Goal: Information Seeking & Learning: Find specific fact

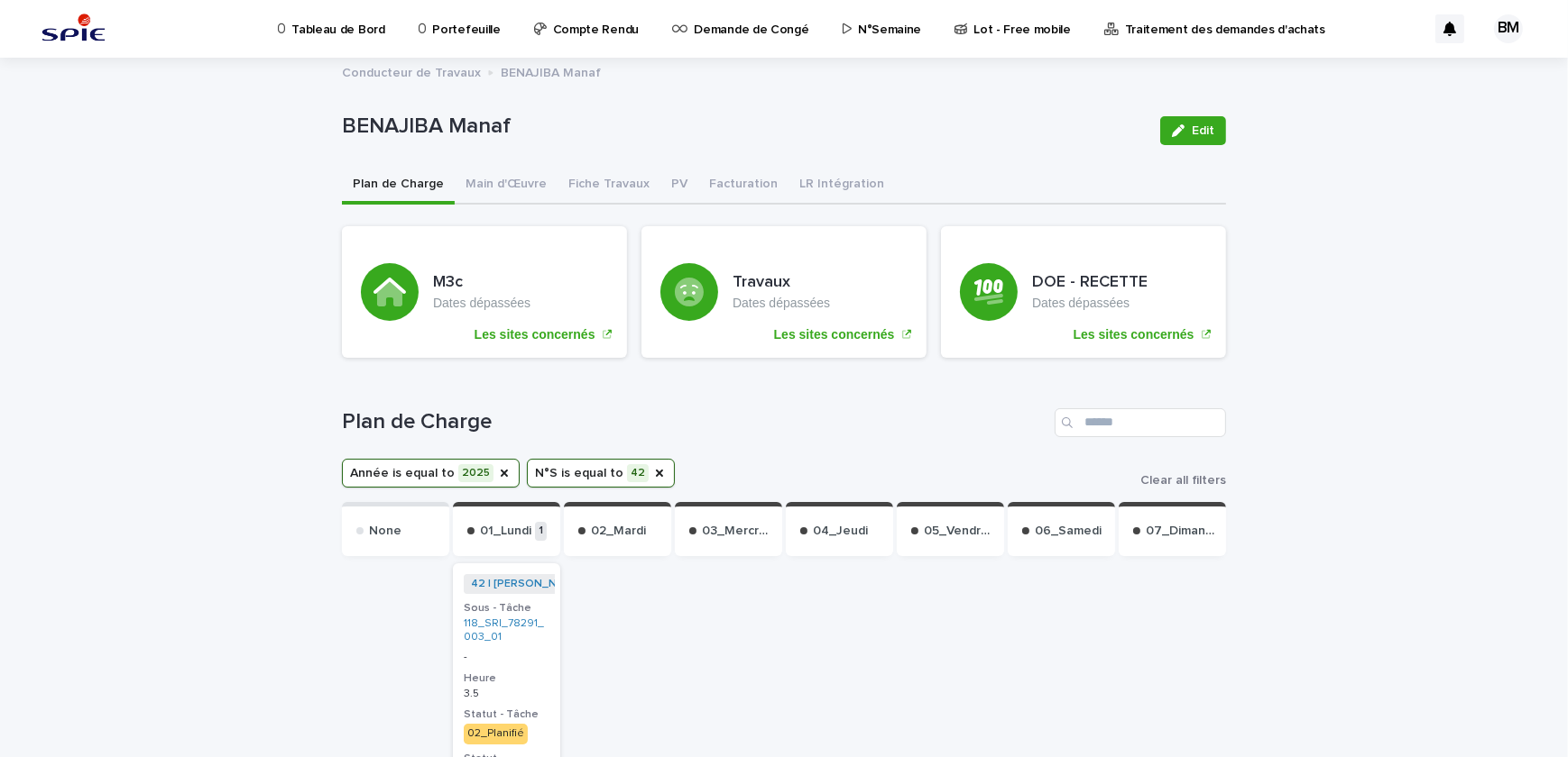
click at [471, 31] on p "Portefeuille" at bounding box center [466, 19] width 68 height 38
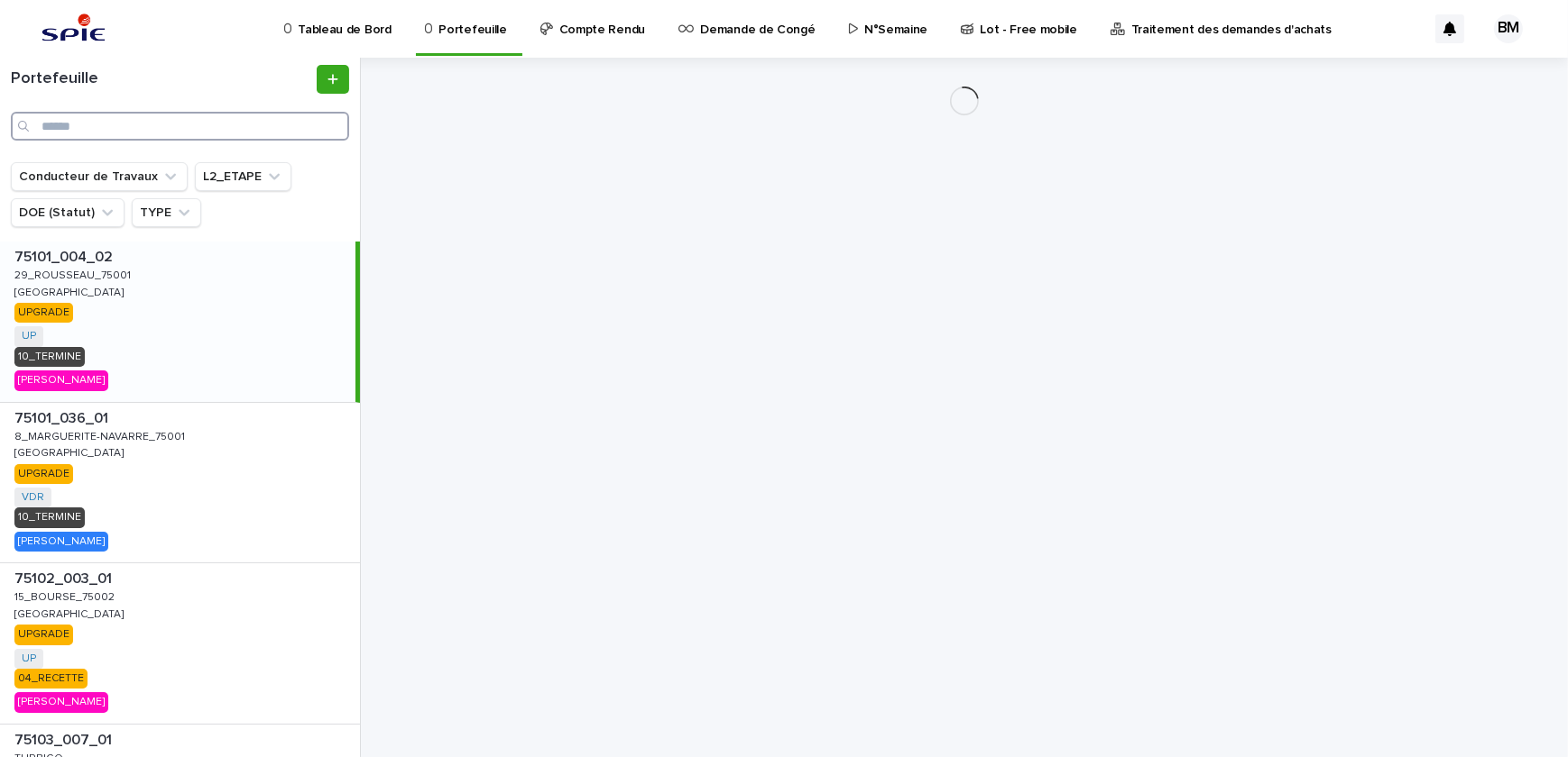
click at [240, 135] on input "Search" at bounding box center [180, 125] width 339 height 29
paste input "**********"
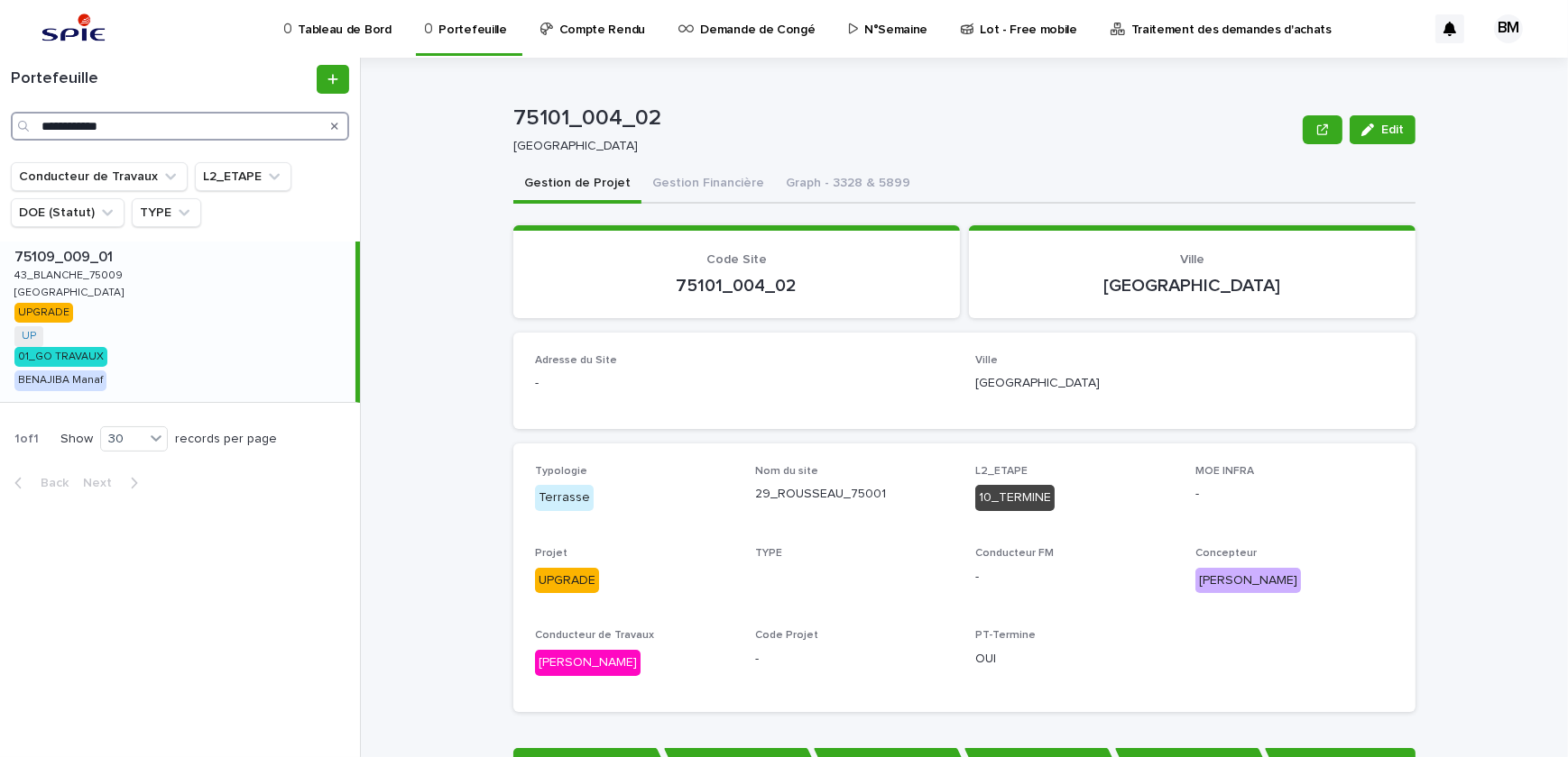
type input "**********"
click at [262, 290] on div "75109_009_01 75109_009_01 43_BLANCHE_75009 [GEOGRAPHIC_DATA] UP + 0 01_GO TRAVA…" at bounding box center [178, 322] width 355 height 161
click at [704, 191] on button "Gestion Financière" at bounding box center [708, 185] width 133 height 38
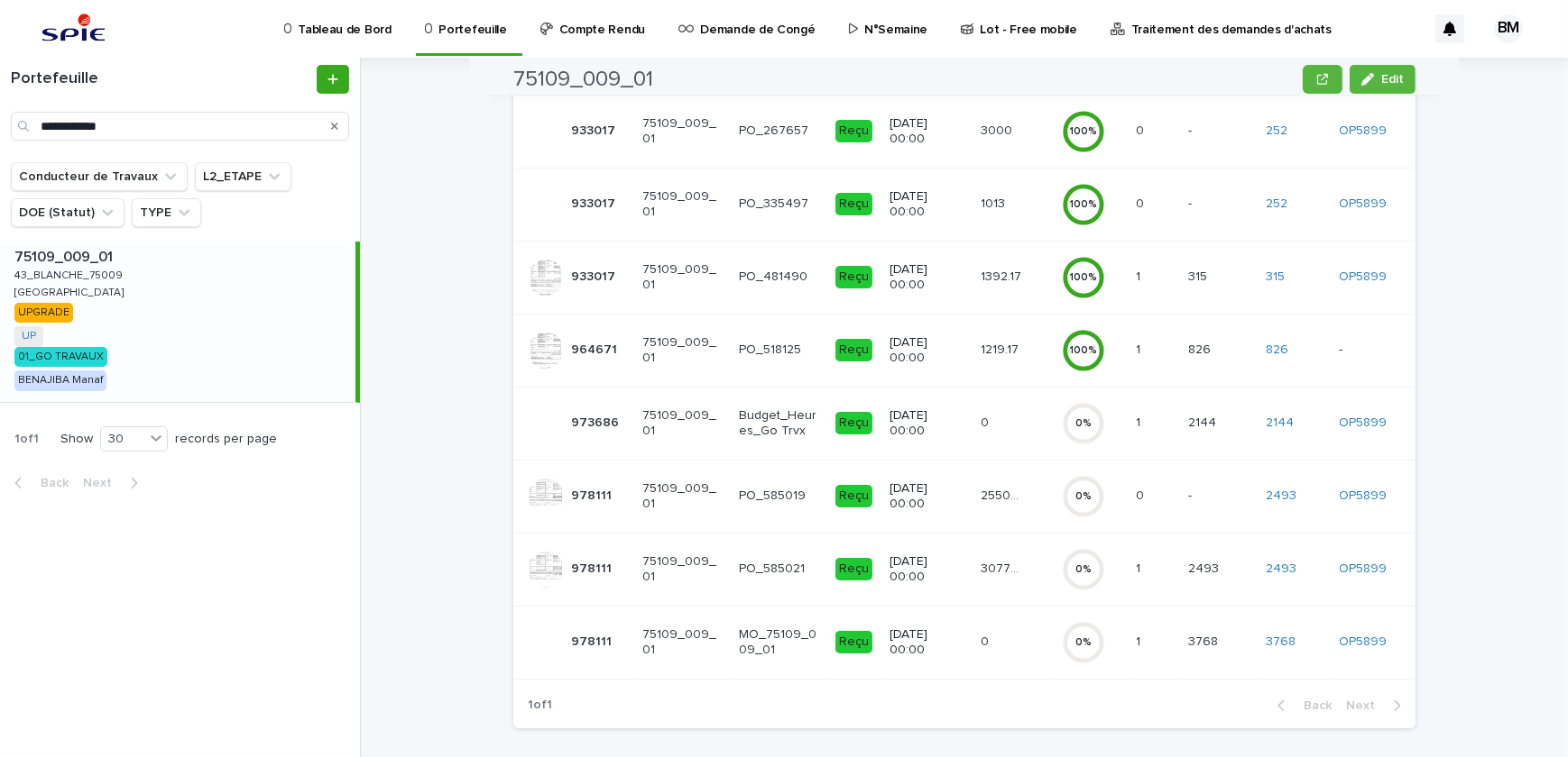
scroll to position [338, 0]
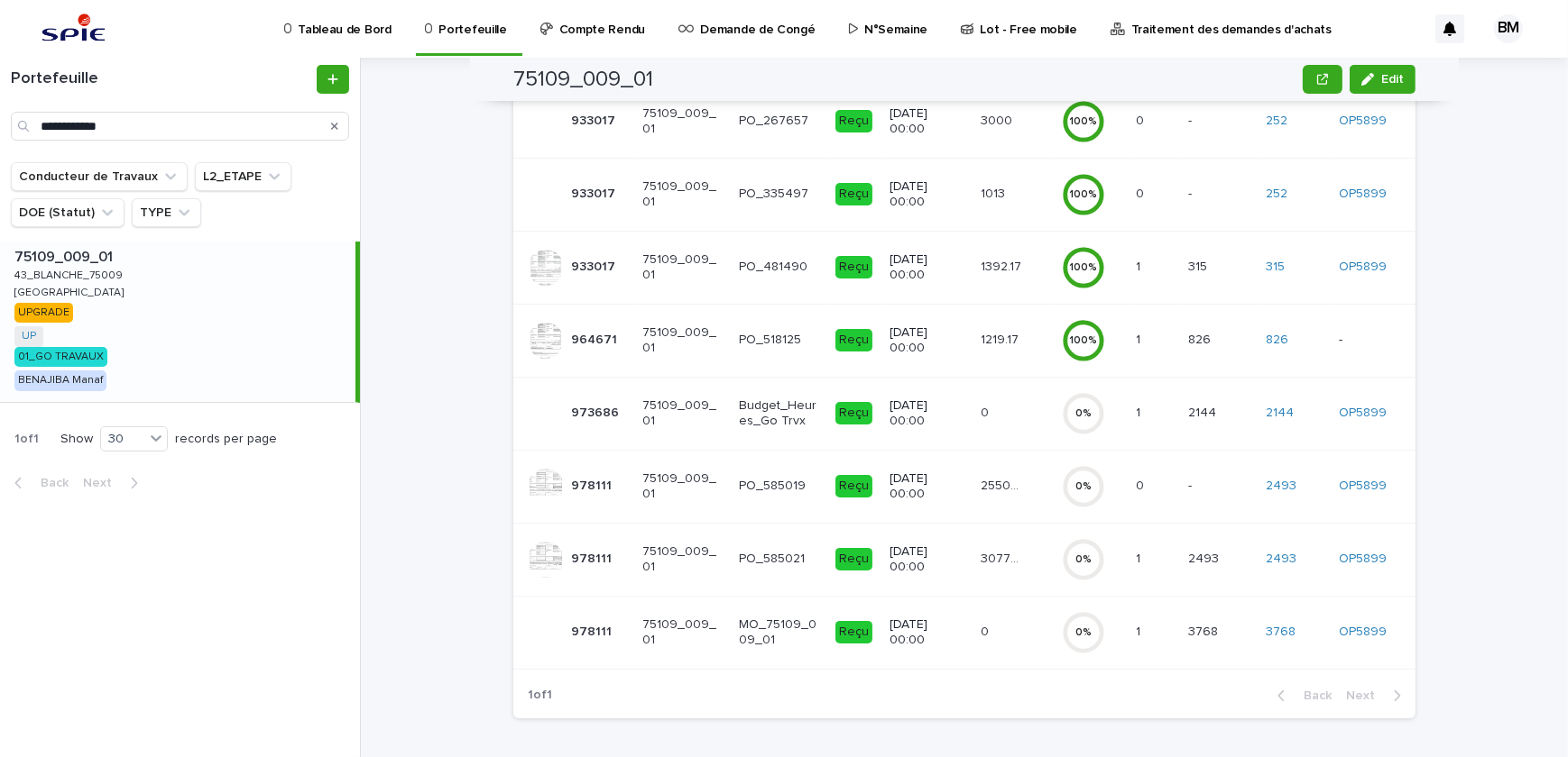
click at [994, 559] on p "30778.89" at bounding box center [1002, 557] width 44 height 19
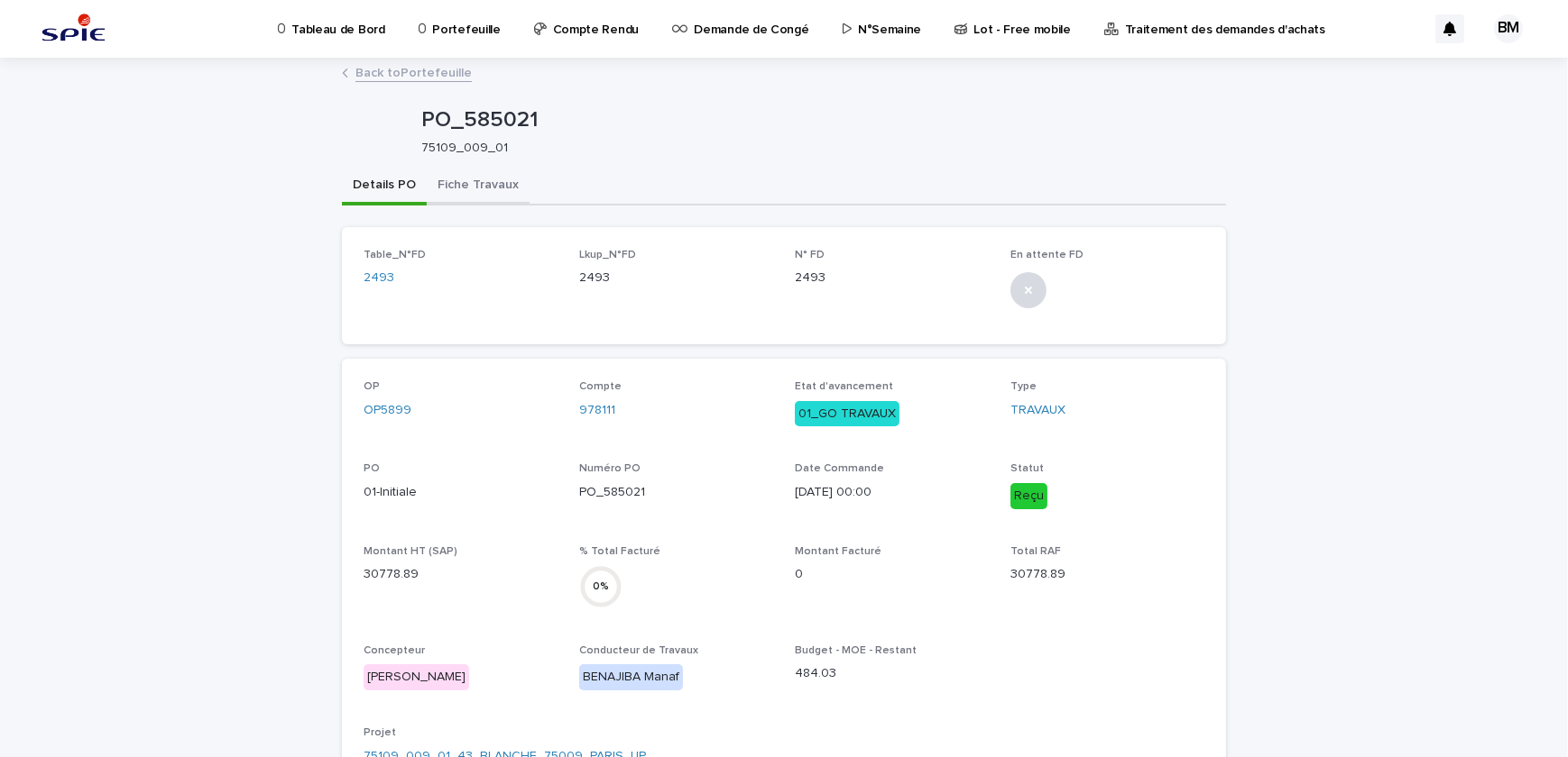
click at [463, 177] on button "Fiche Travaux" at bounding box center [478, 187] width 103 height 38
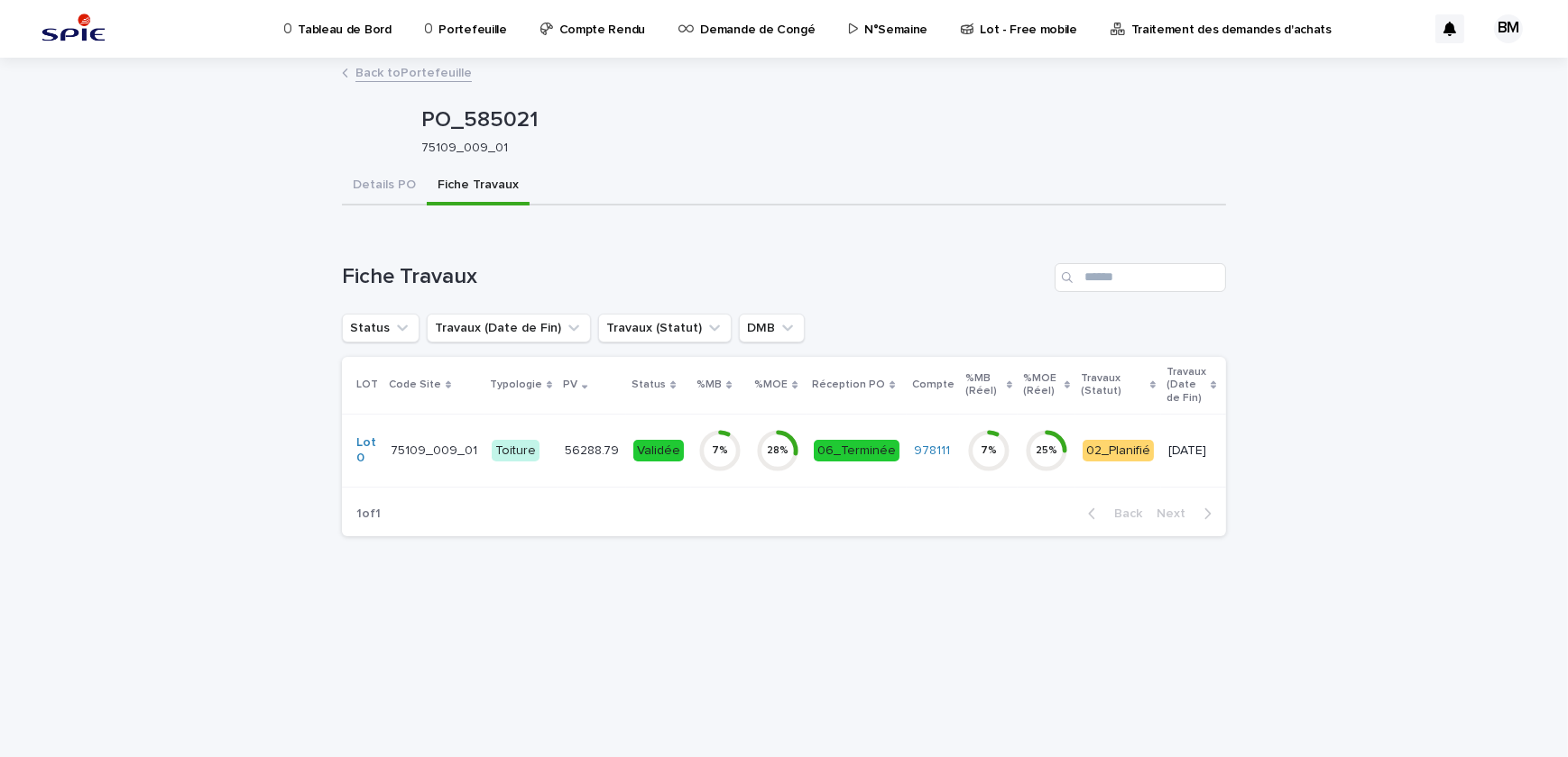
click at [588, 450] on p "56288.79" at bounding box center [593, 449] width 57 height 19
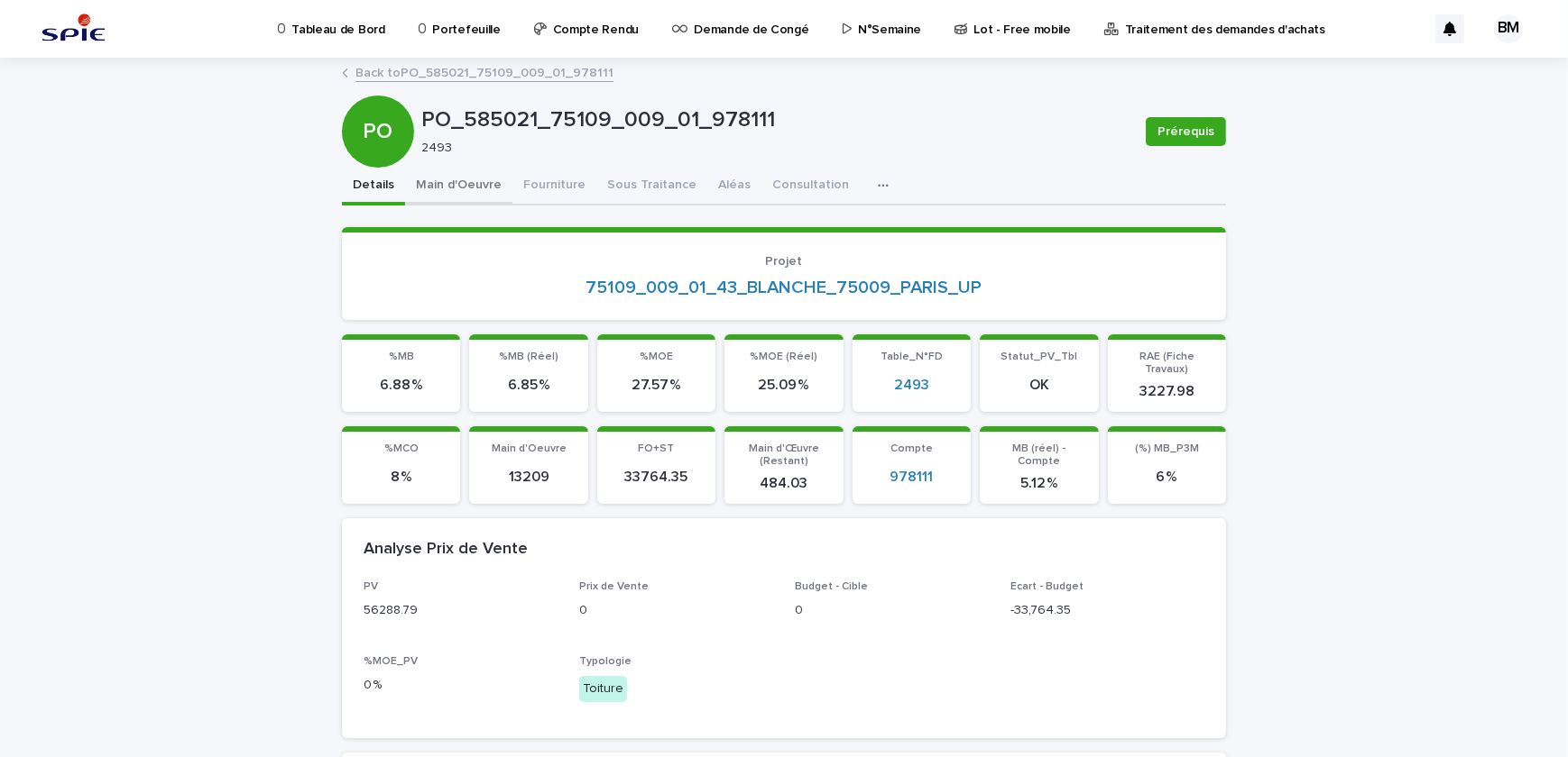
click at [469, 192] on button "Main d'Oeuvre" at bounding box center [458, 187] width 108 height 38
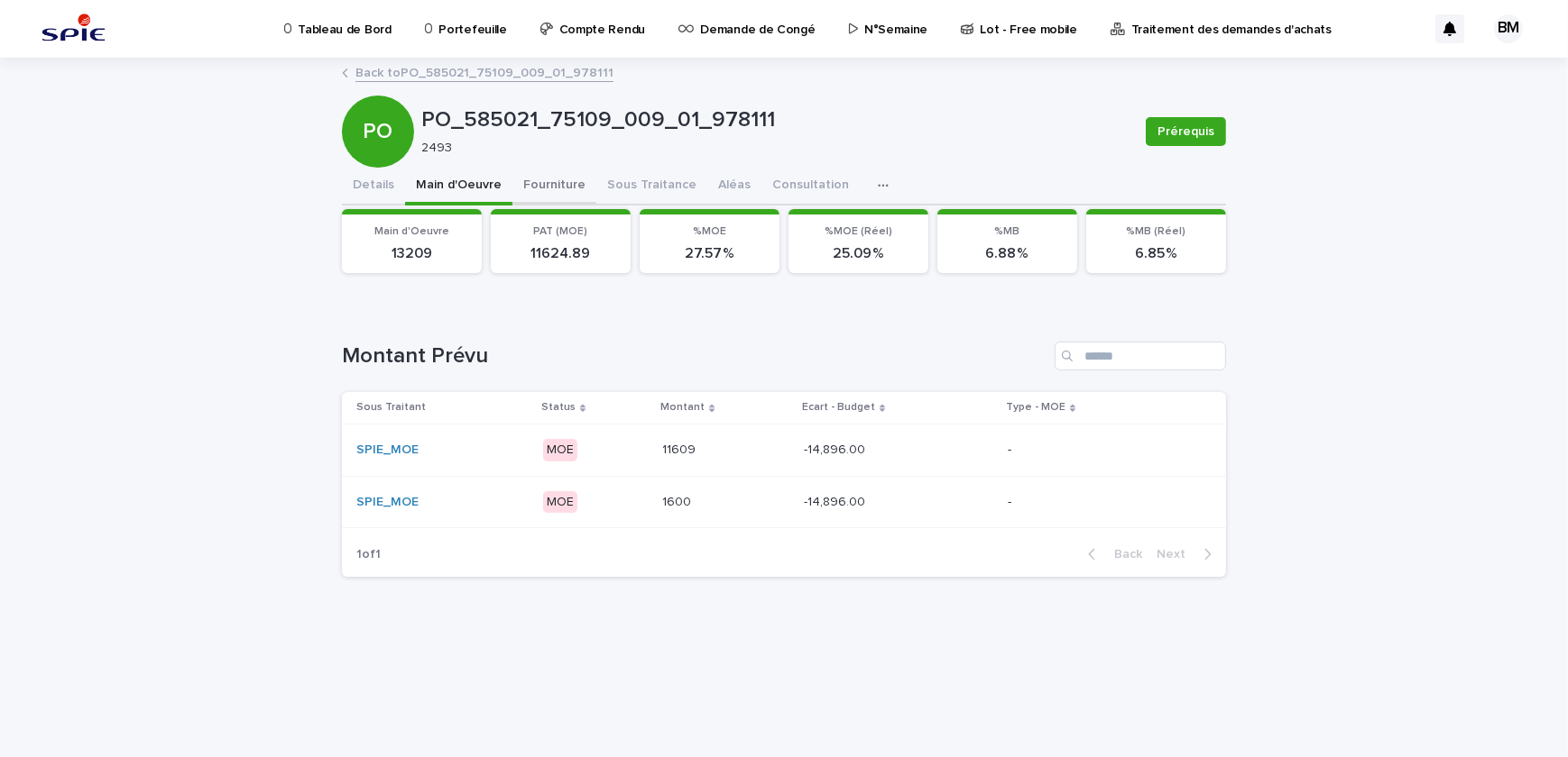
click at [545, 185] on button "Fourniture" at bounding box center [554, 187] width 84 height 38
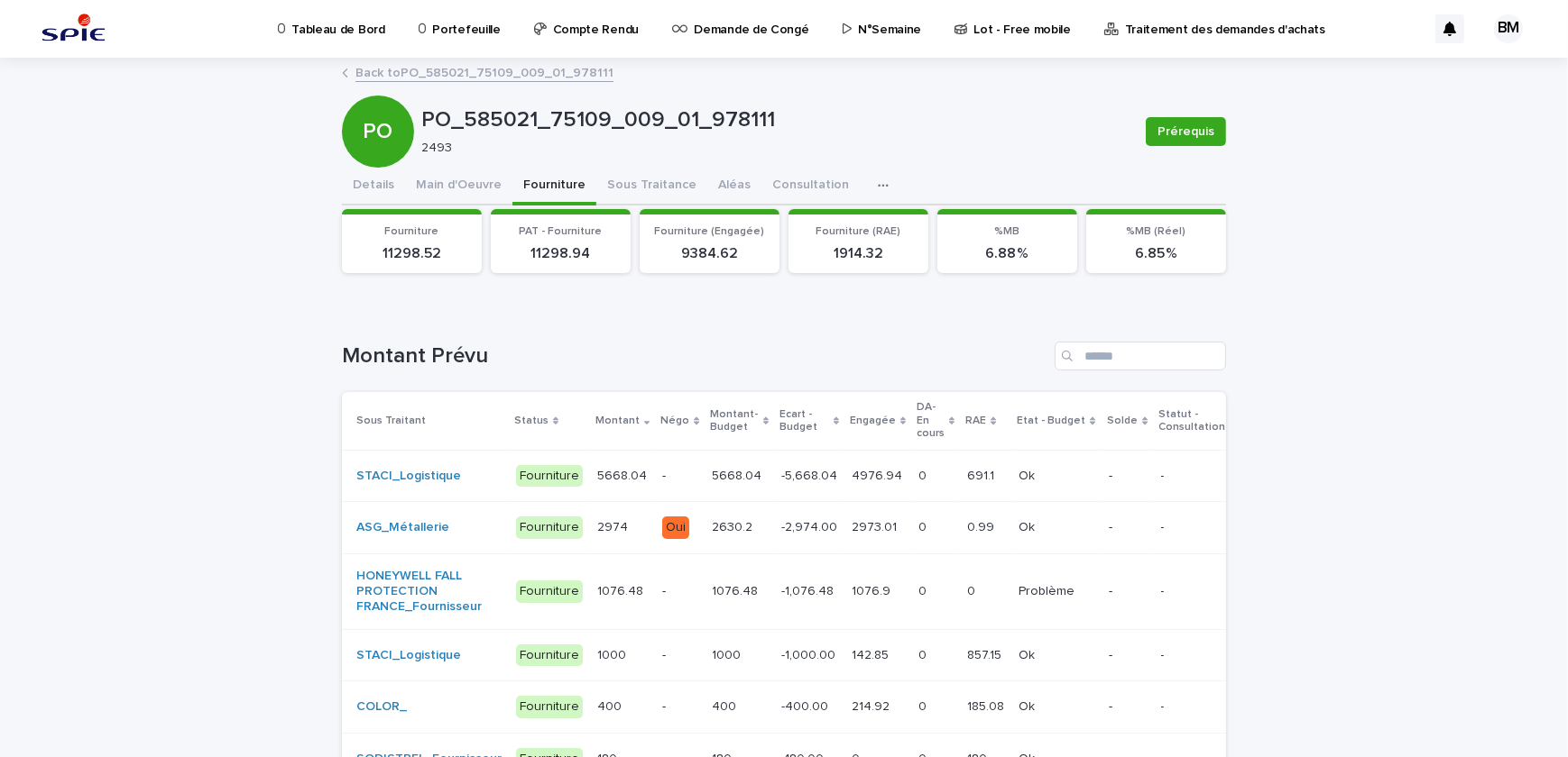
scroll to position [81, 0]
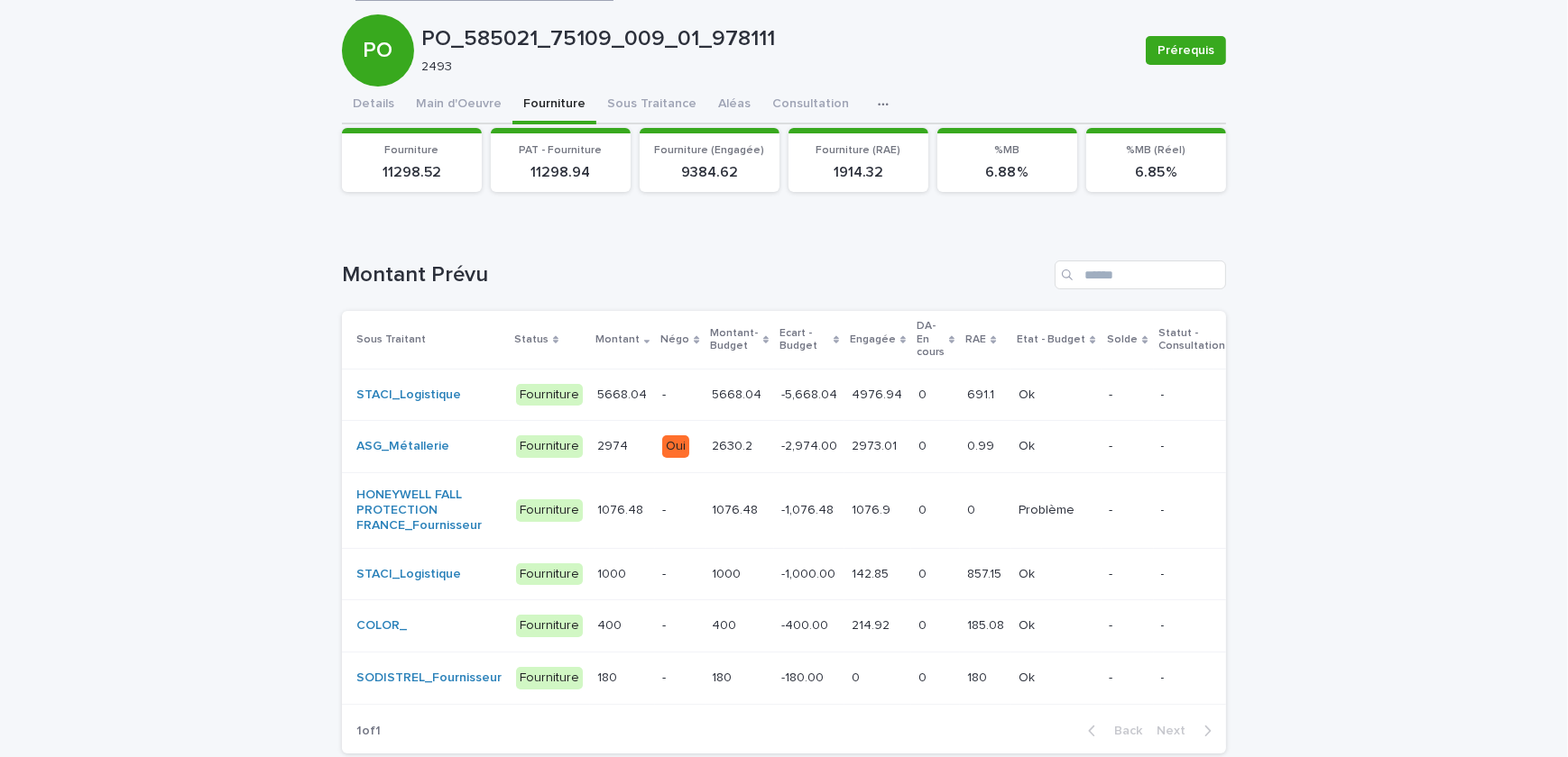
click at [800, 618] on p "-400.00" at bounding box center [806, 624] width 50 height 19
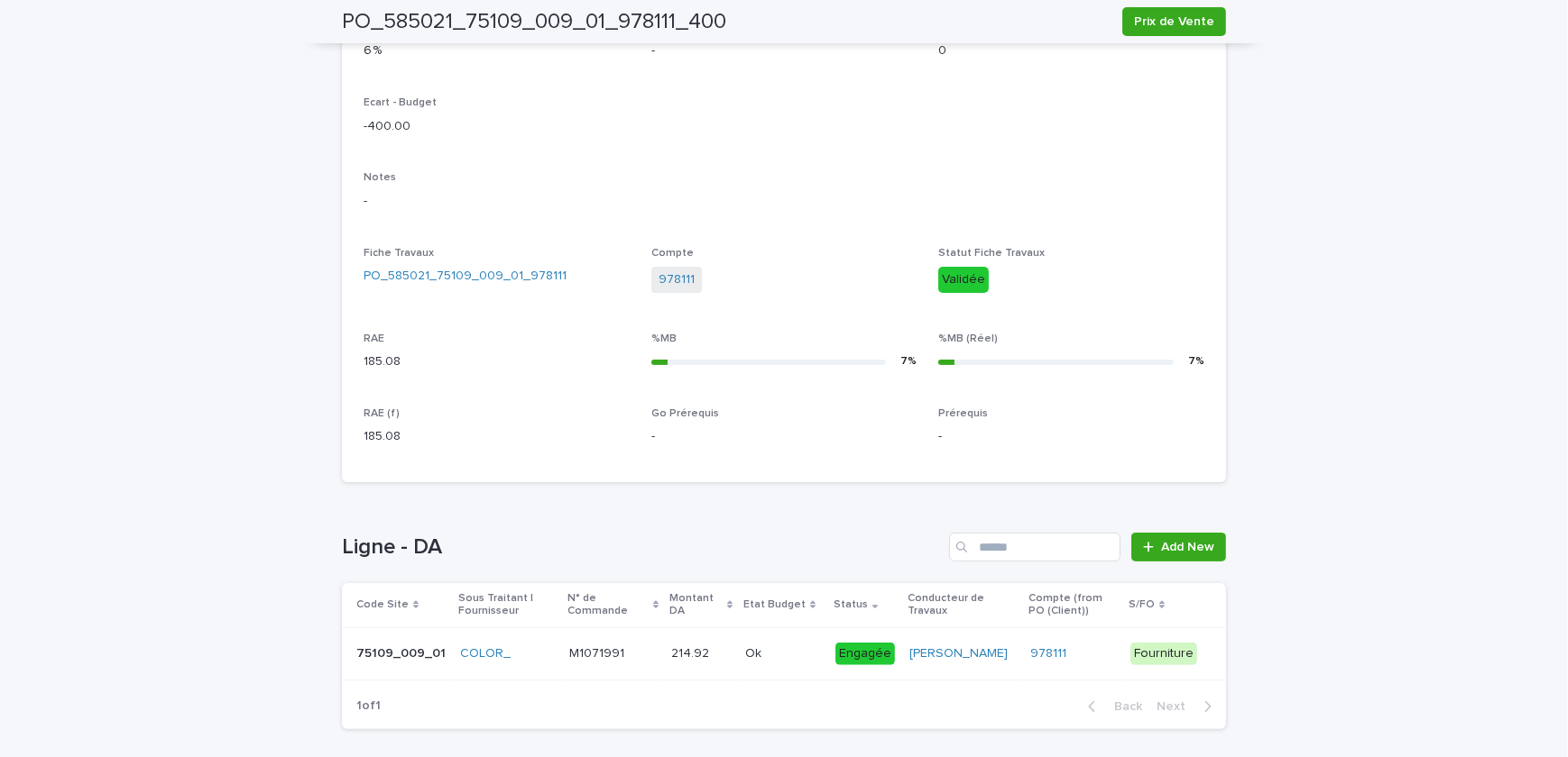
scroll to position [567, 0]
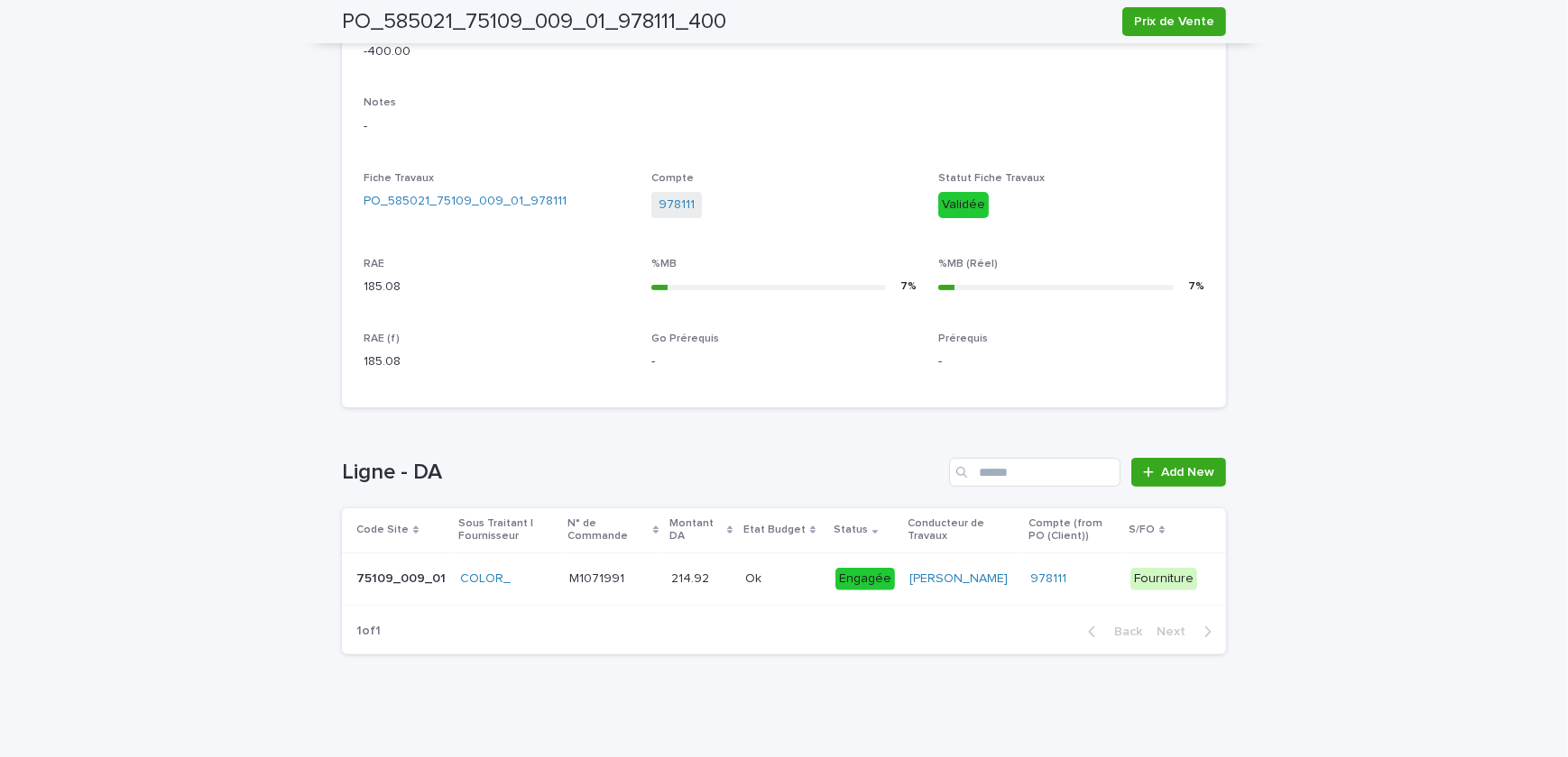
click at [716, 577] on p at bounding box center [701, 579] width 59 height 16
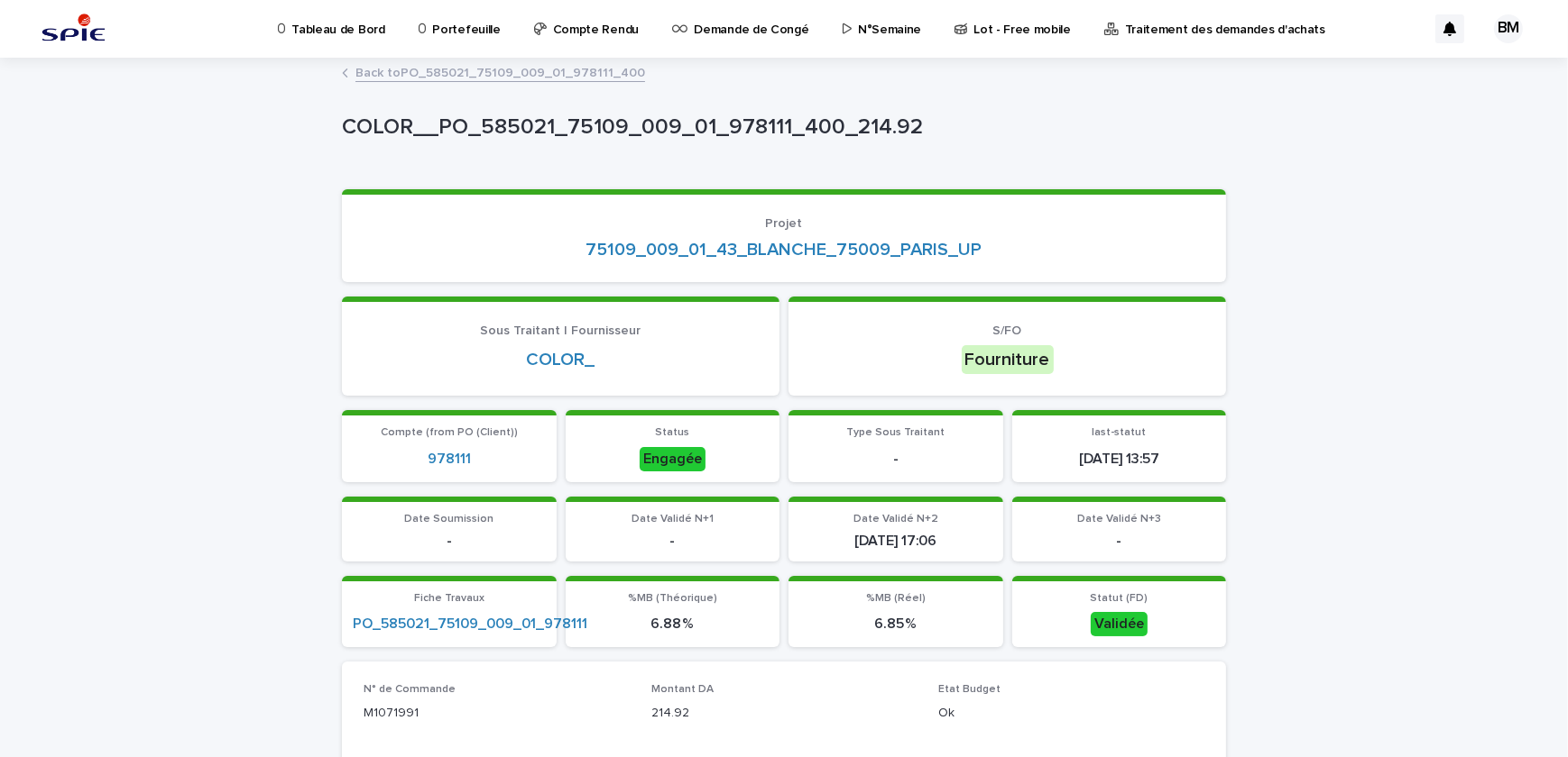
click at [523, 84] on div "Back to PO_585021_75109_009_01_978111_400" at bounding box center [784, 74] width 902 height 26
click at [523, 74] on link "Back to PO_585021_75109_009_01_978111_400" at bounding box center [500, 71] width 289 height 21
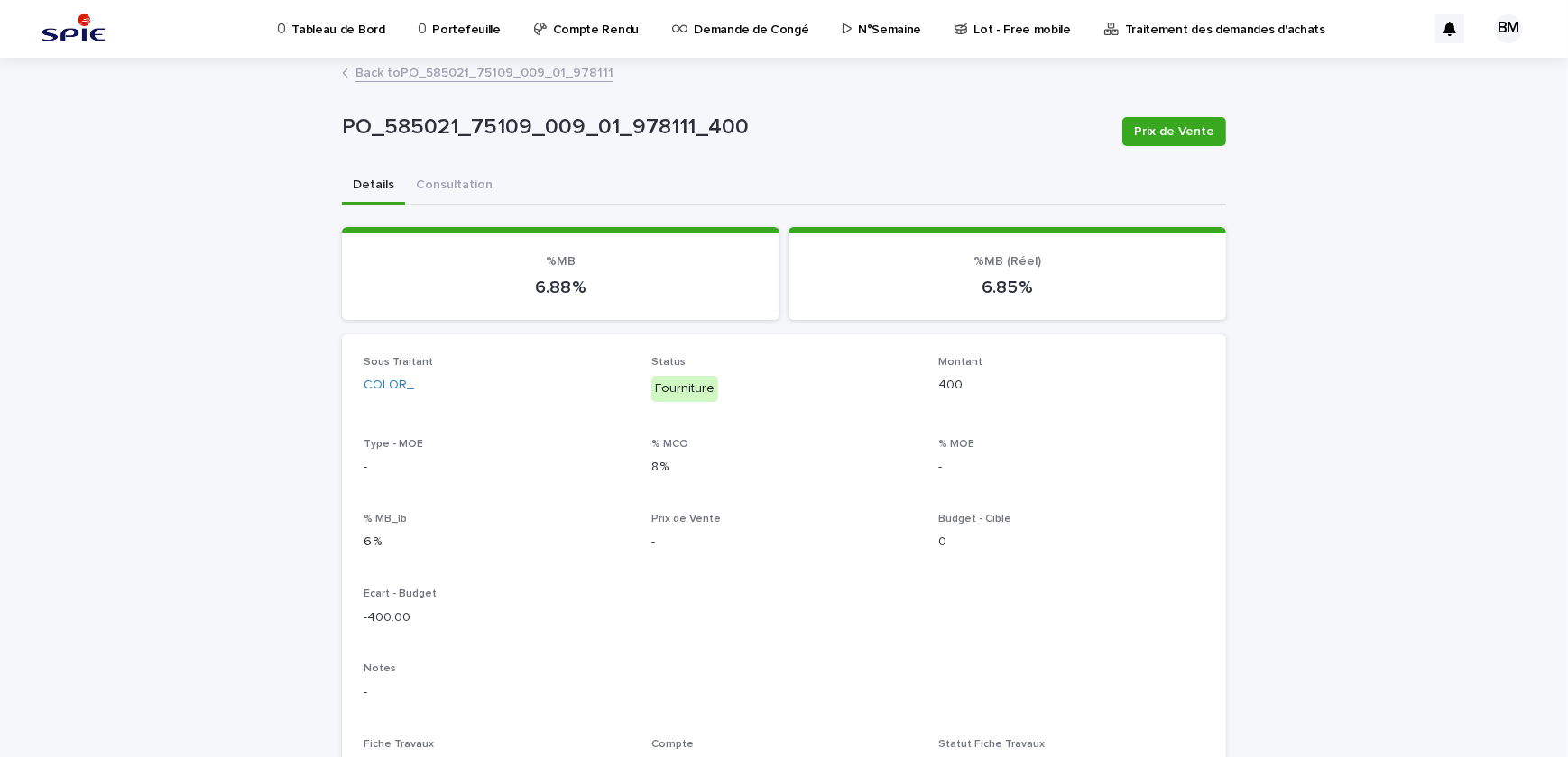
click at [519, 74] on link "Back to PO_585021_75109_009_01_978111" at bounding box center [484, 71] width 258 height 21
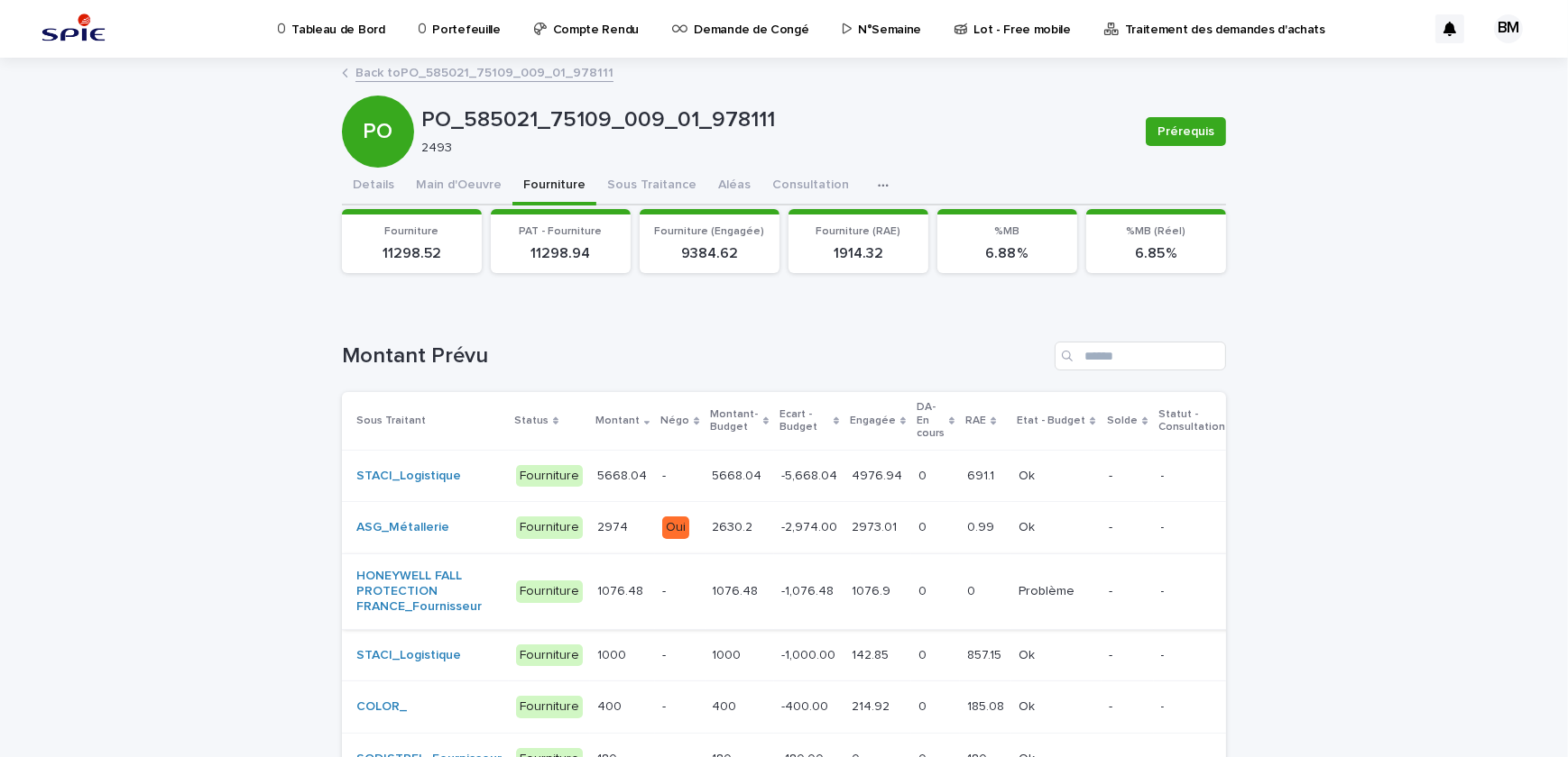
scroll to position [192, 0]
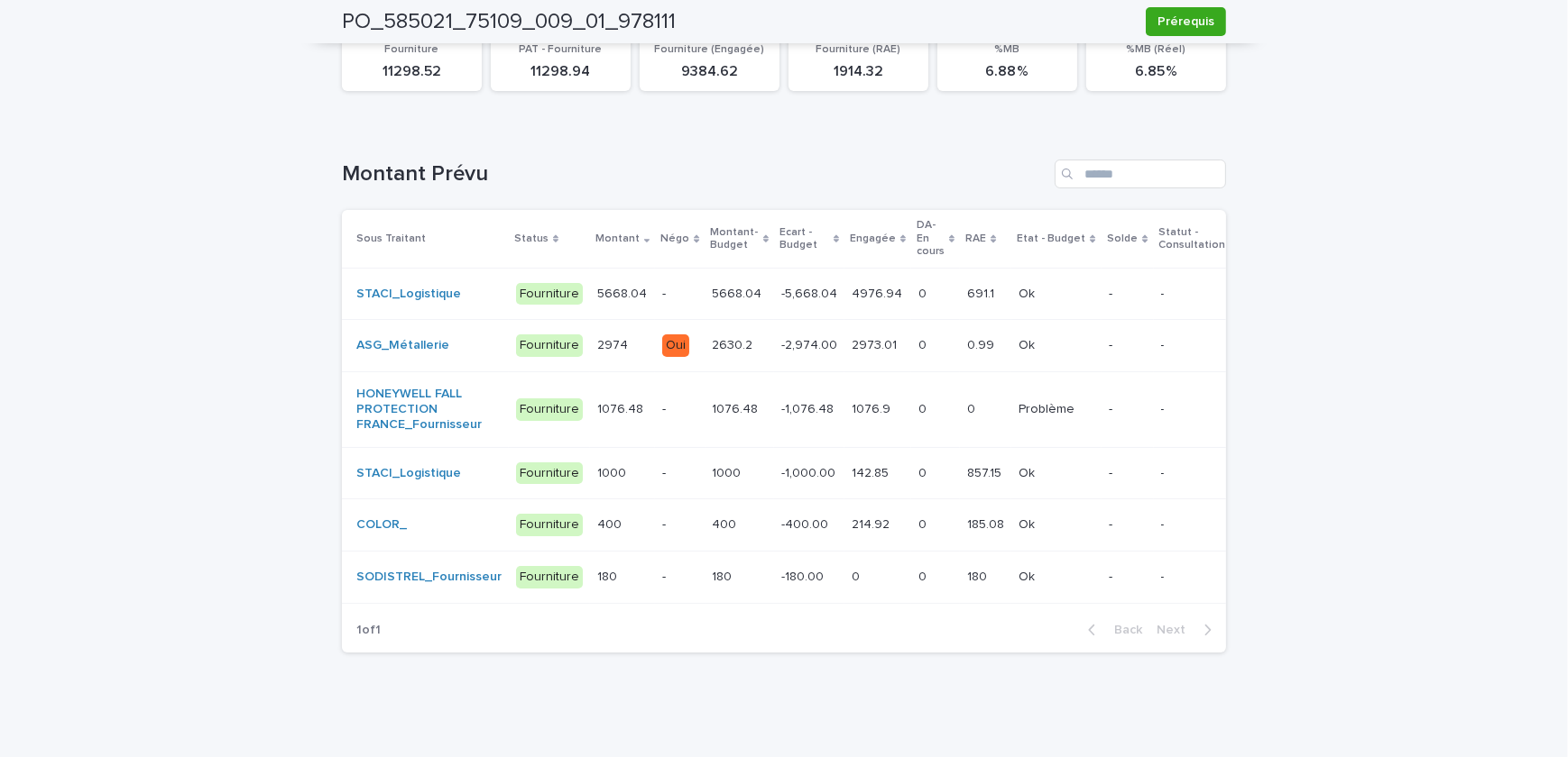
click at [814, 470] on td "-1,000.00 -1,000.00" at bounding box center [809, 473] width 70 height 52
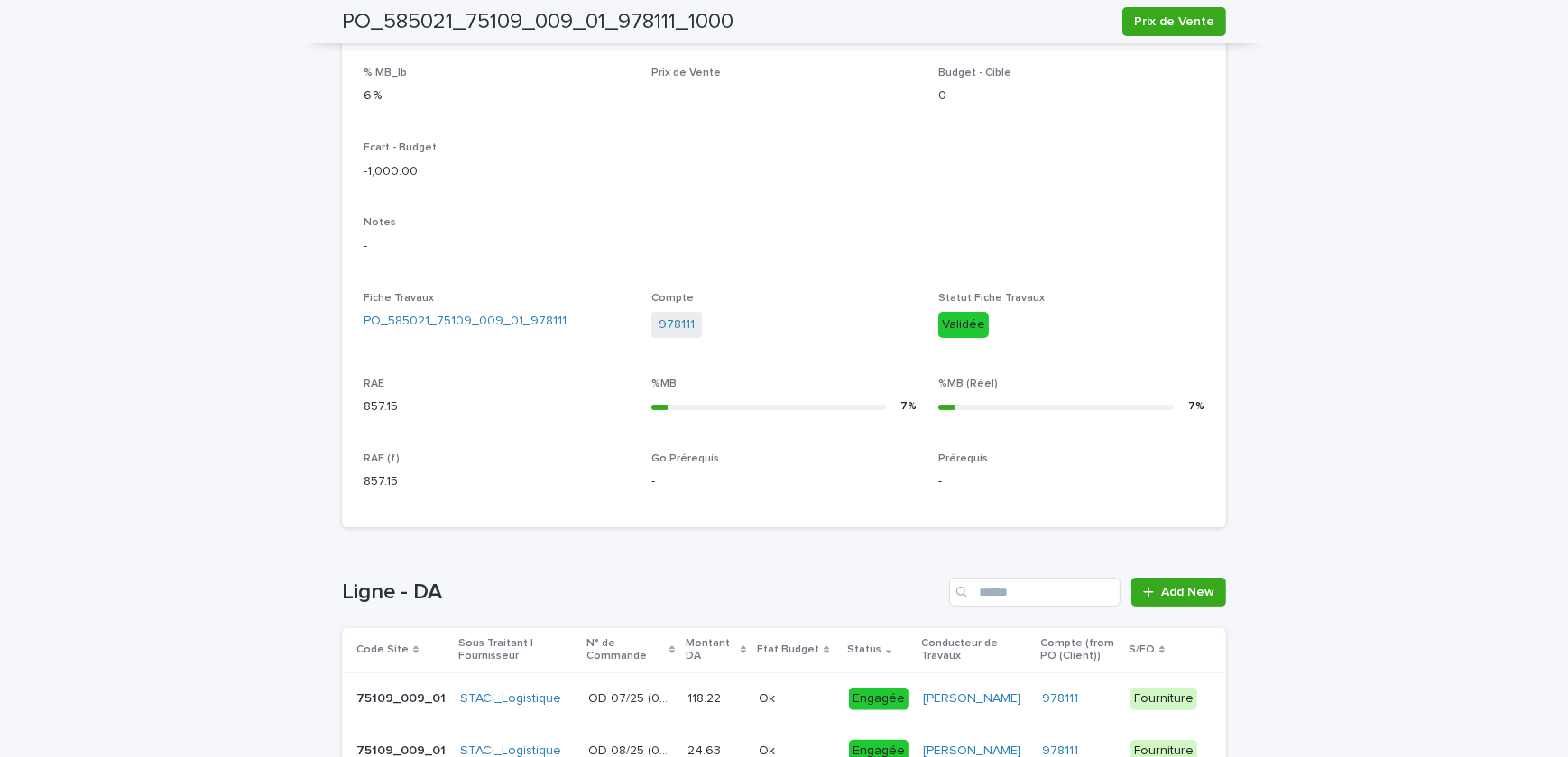
scroll to position [532, 0]
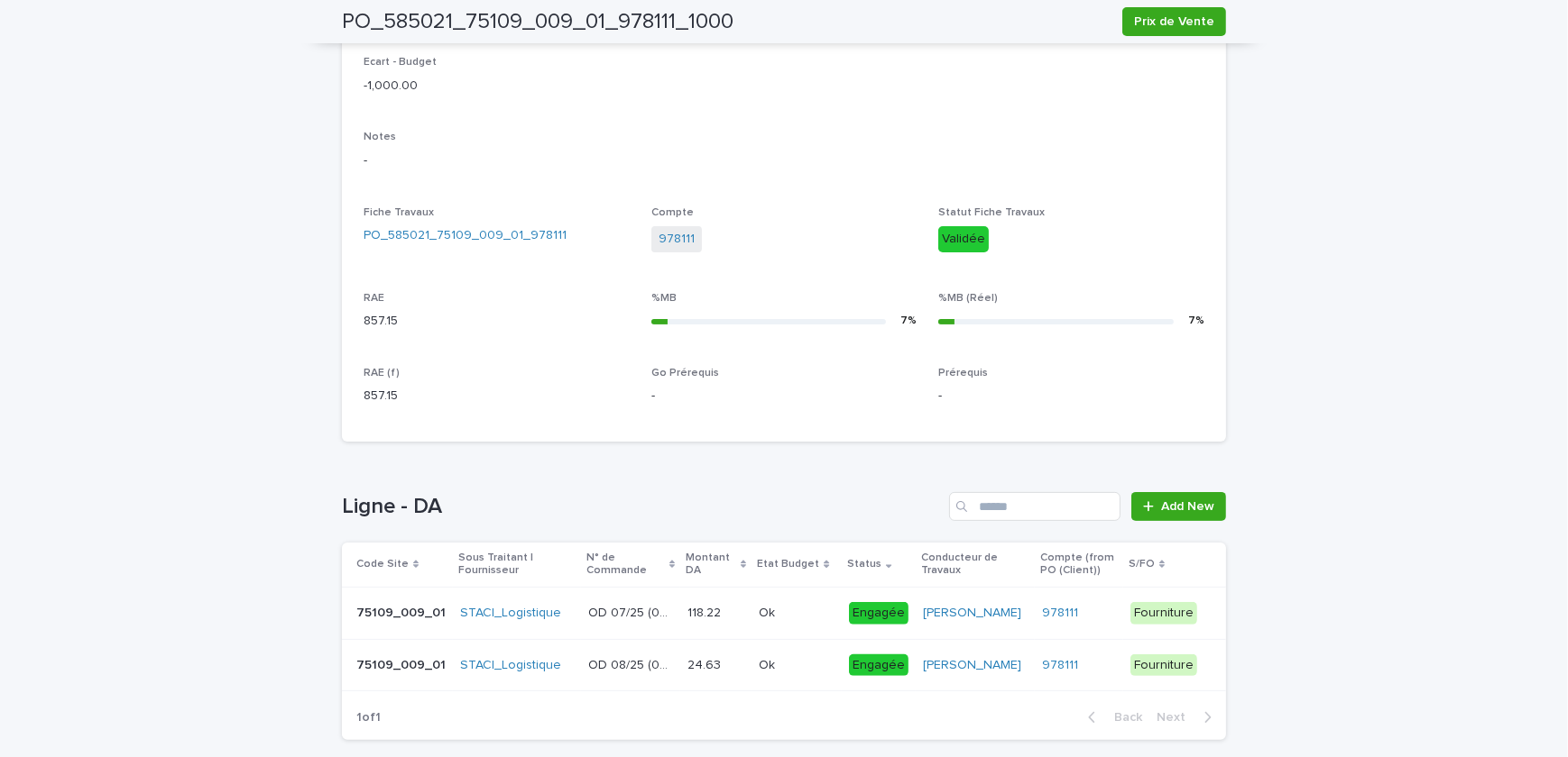
click at [813, 607] on p at bounding box center [796, 614] width 76 height 16
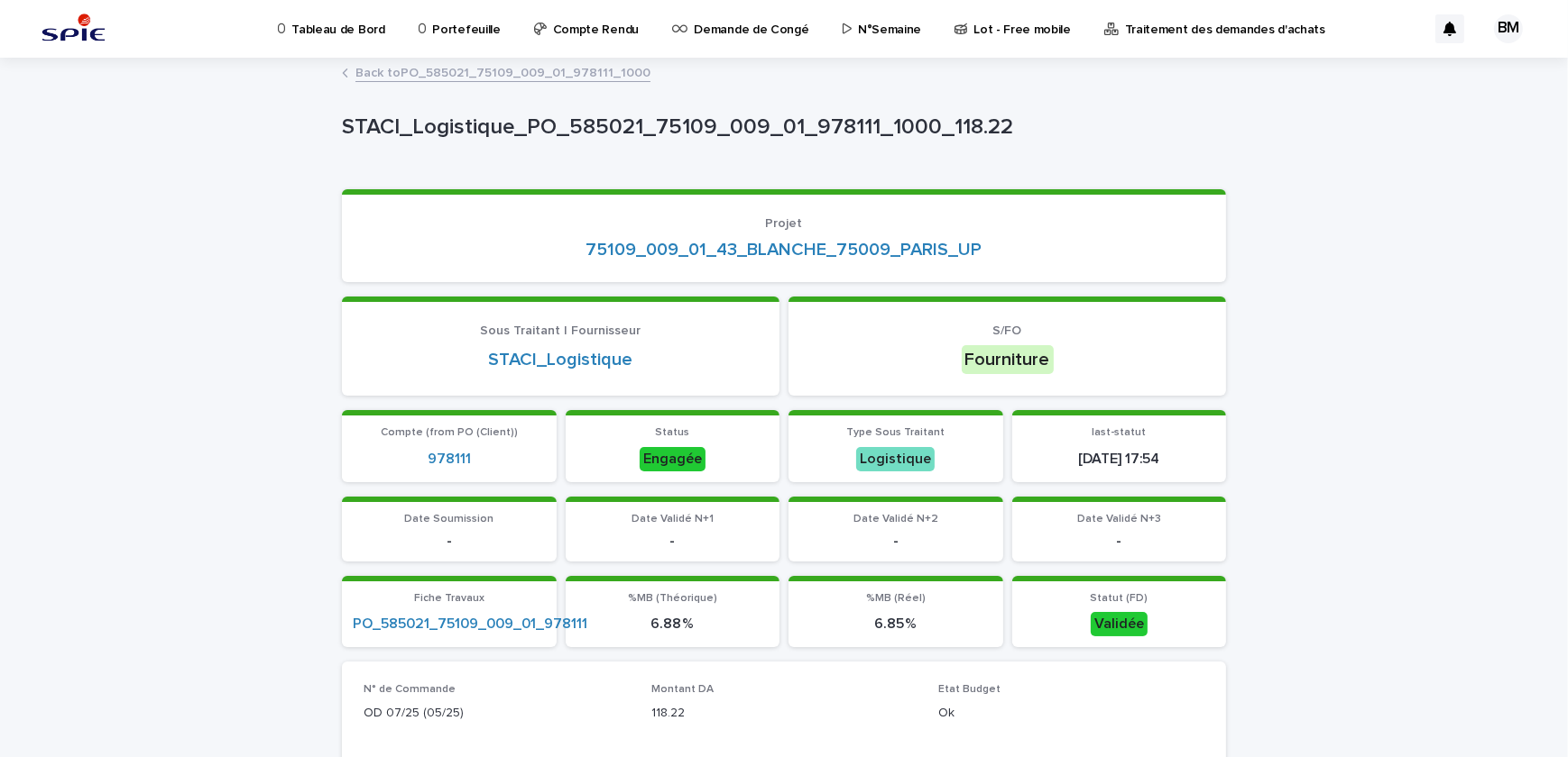
click at [567, 77] on link "Back to PO_585021_75109_009_01_978111_1000" at bounding box center [503, 71] width 295 height 21
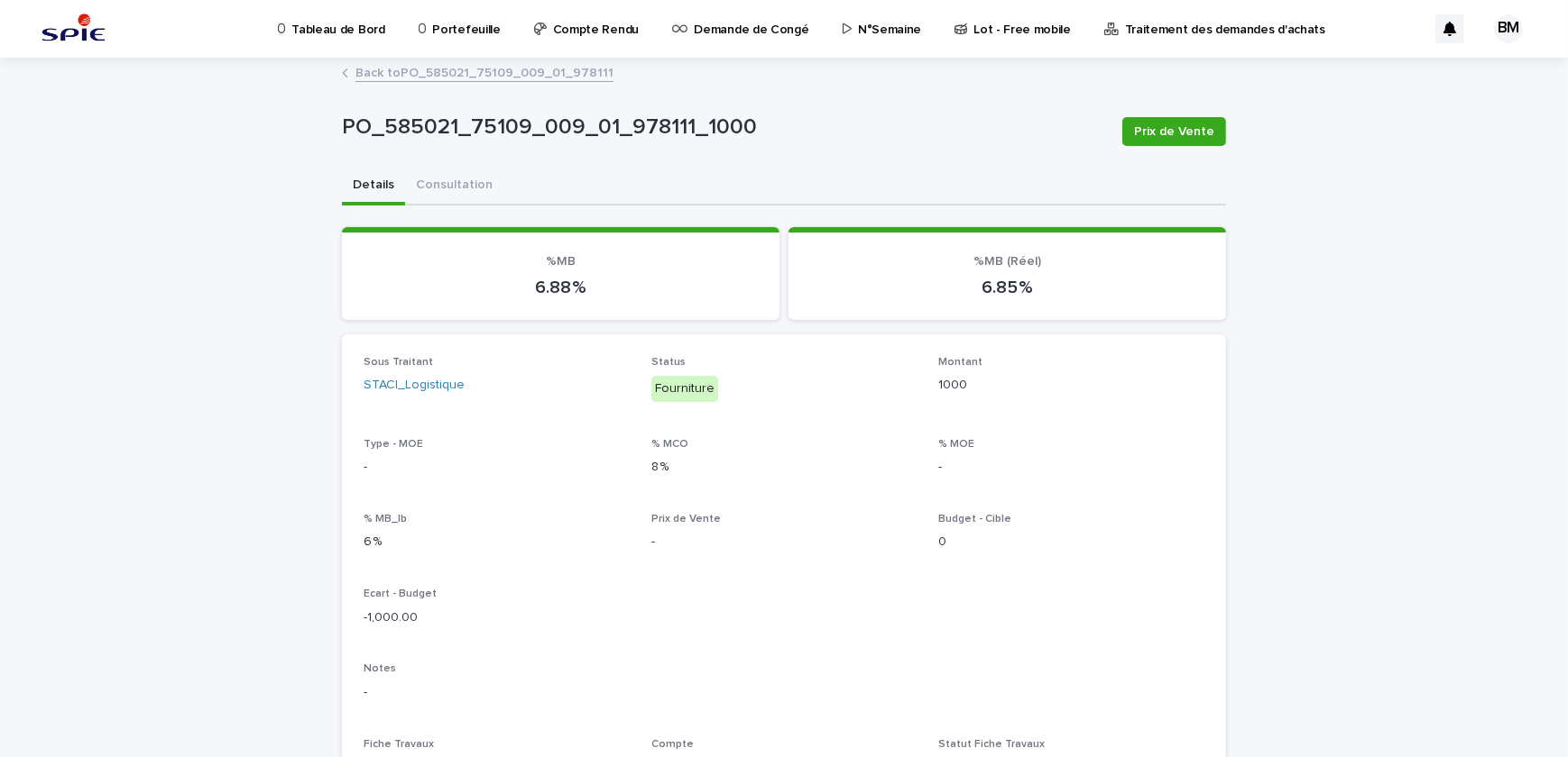
click at [567, 77] on link "Back to PO_585021_75109_009_01_978111" at bounding box center [484, 71] width 258 height 21
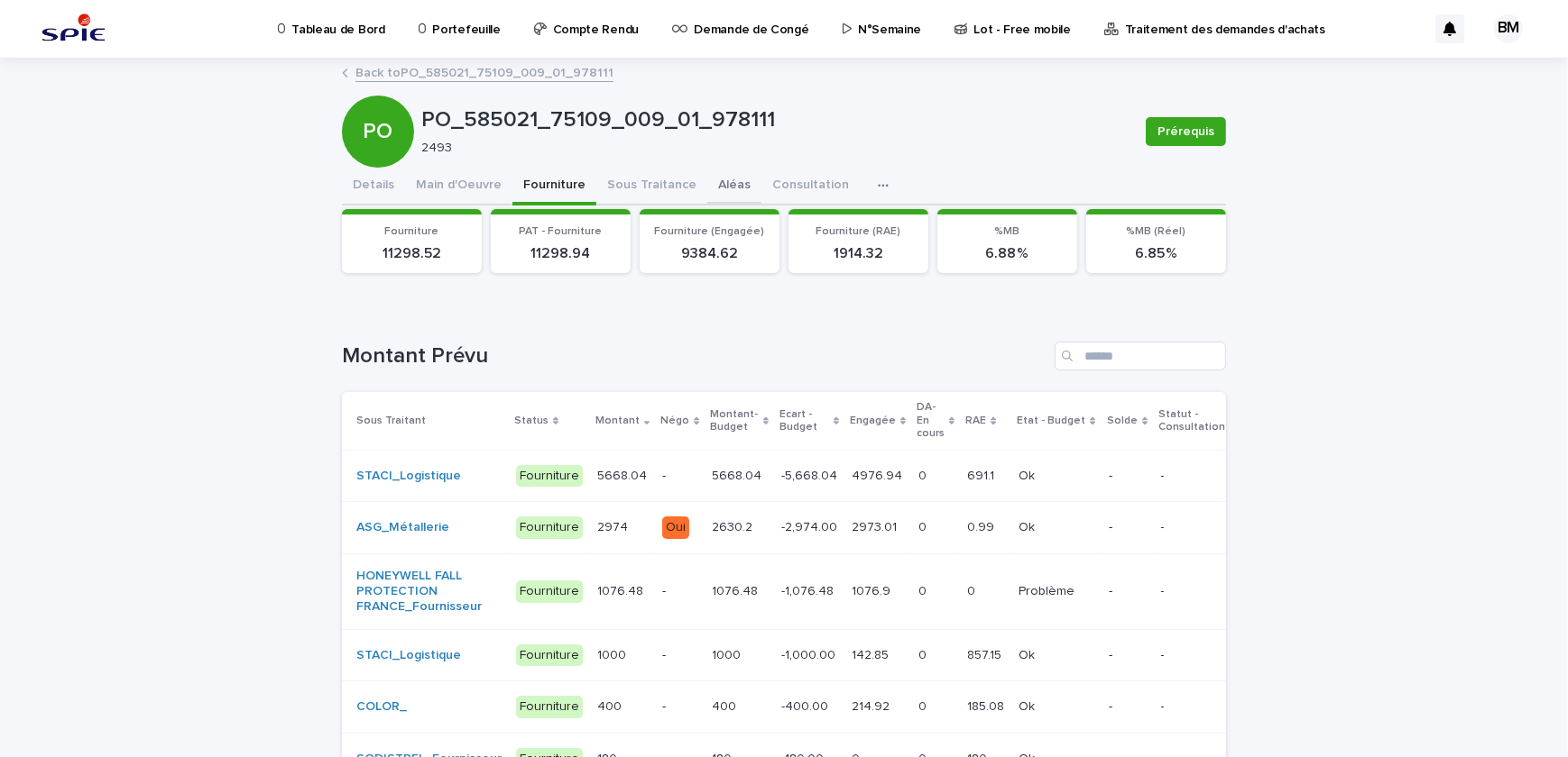
click at [707, 189] on button "Aléas" at bounding box center [734, 187] width 54 height 38
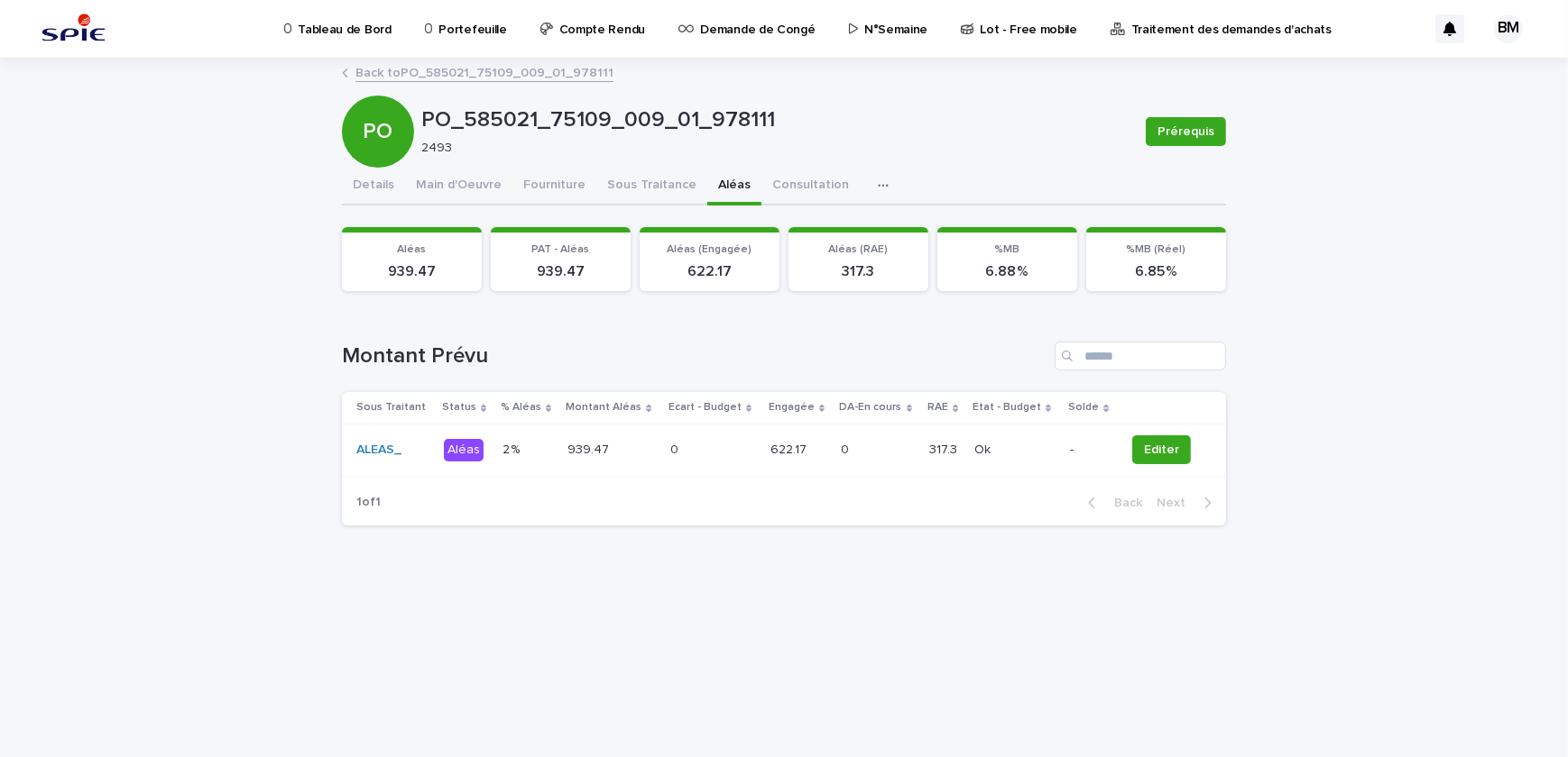
click at [877, 445] on p at bounding box center [878, 451] width 74 height 16
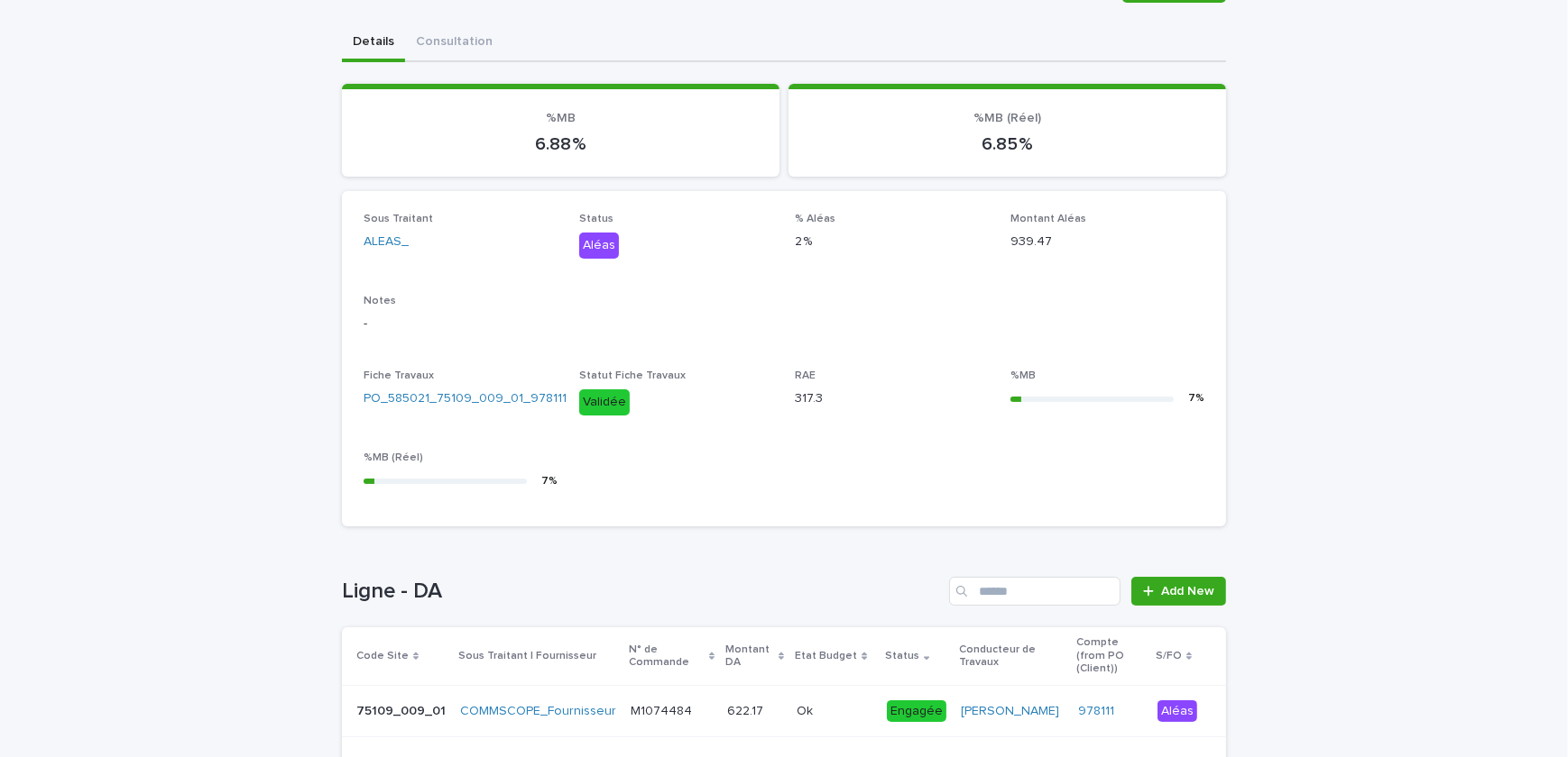
scroll to position [207, 0]
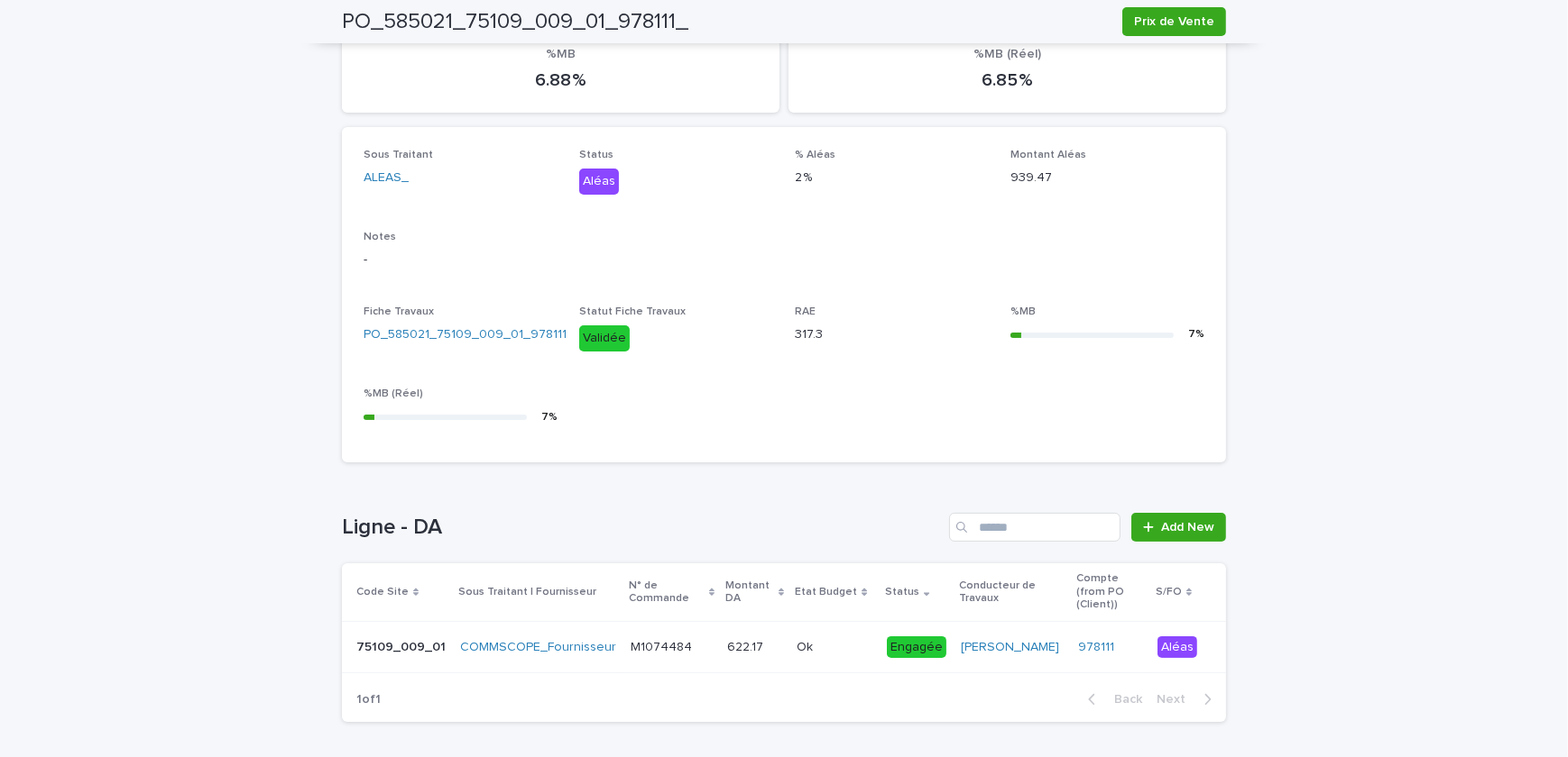
click at [843, 641] on p at bounding box center [834, 648] width 76 height 16
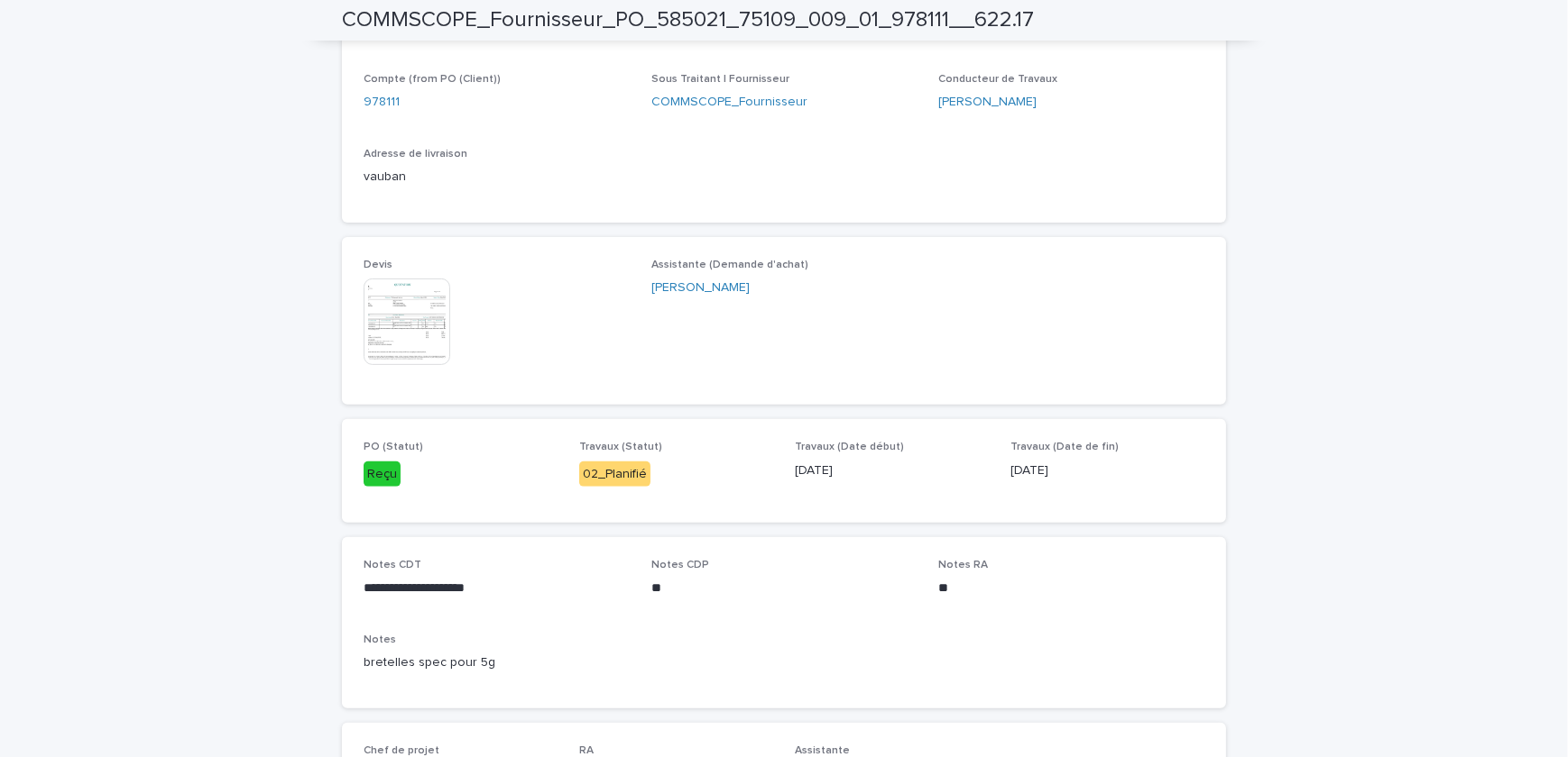
scroll to position [679, 0]
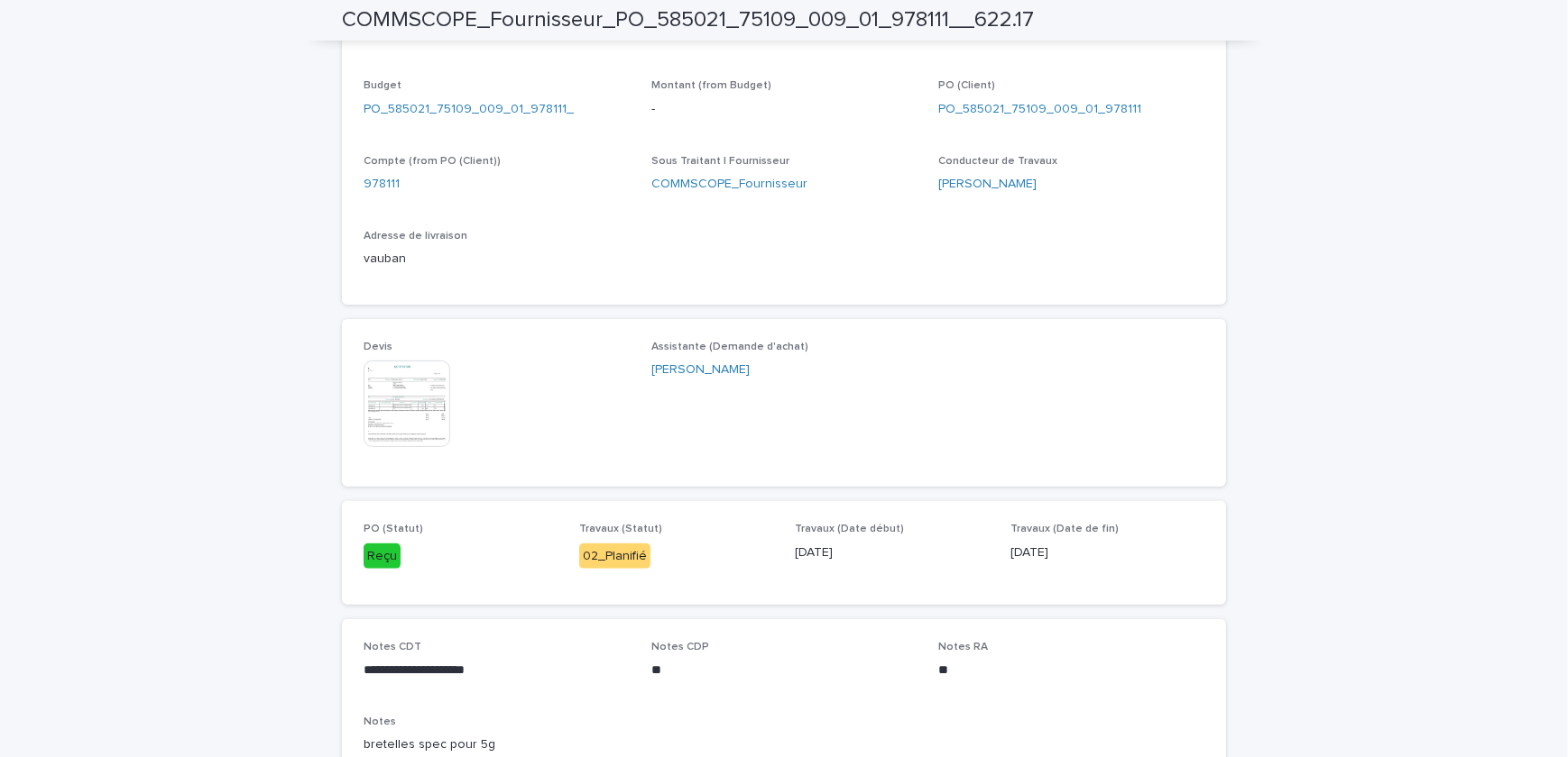
click at [410, 415] on img at bounding box center [407, 404] width 87 height 87
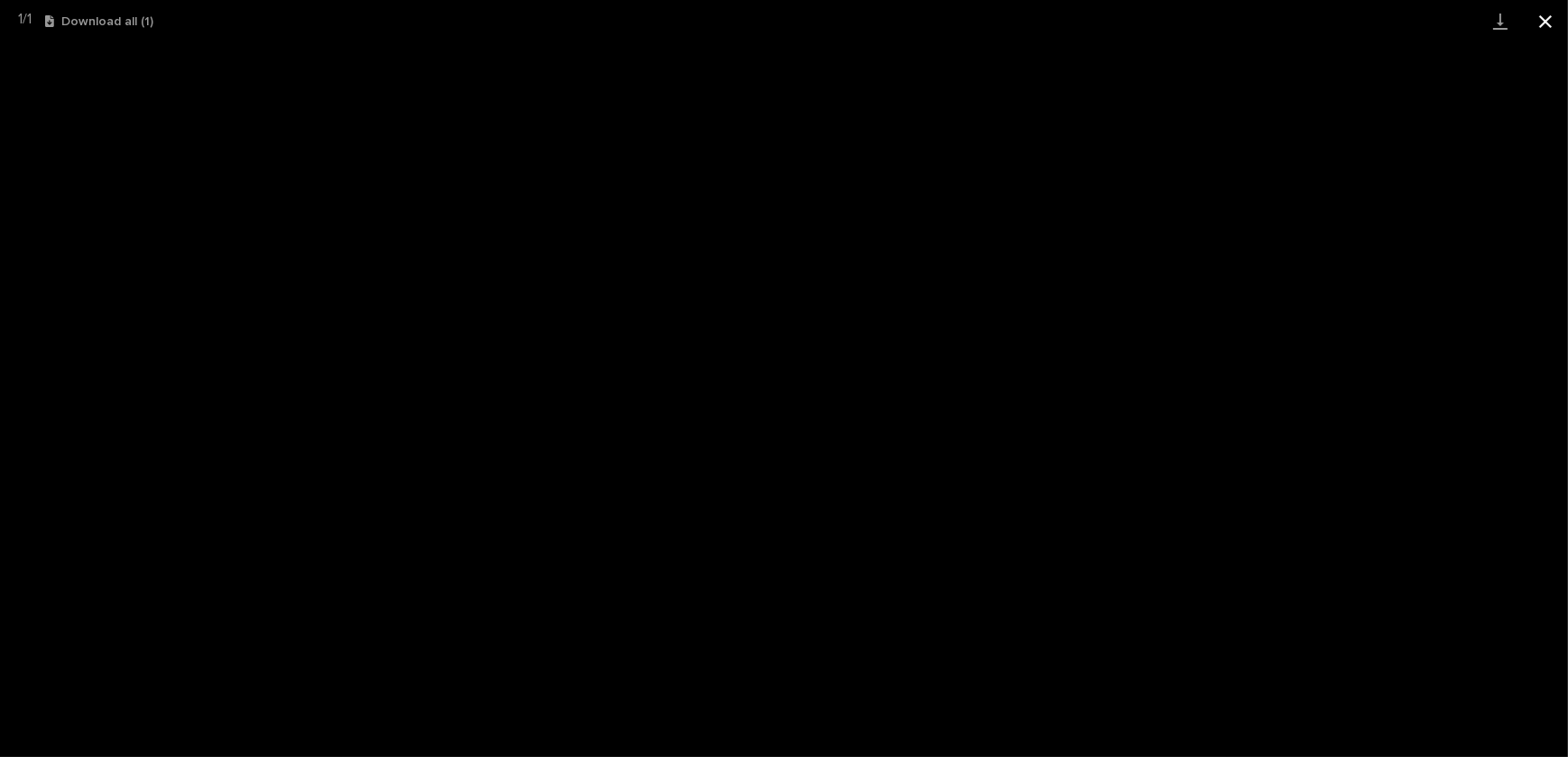
click at [1547, 26] on button "Close gallery" at bounding box center [1545, 21] width 45 height 42
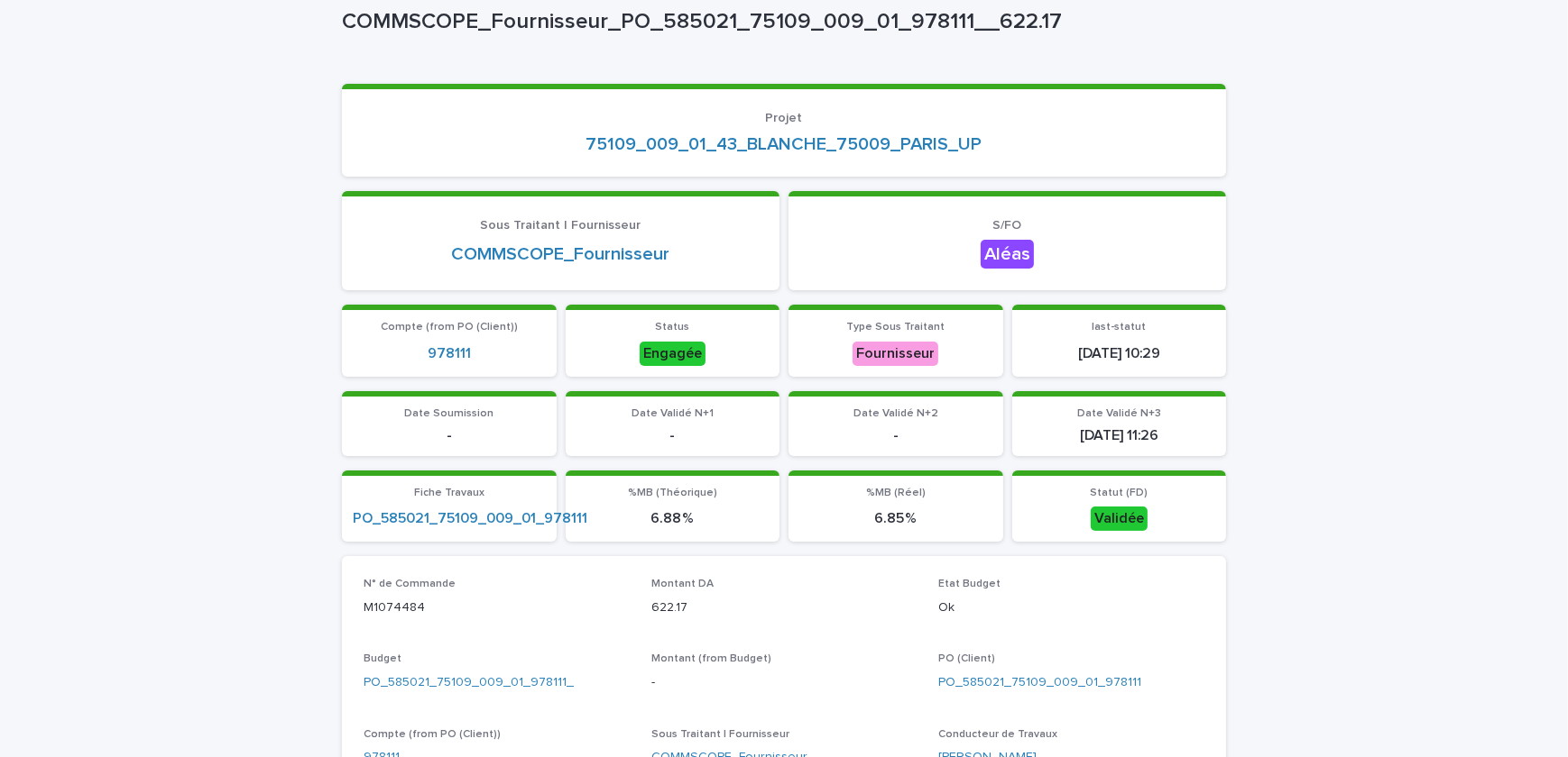
scroll to position [0, 0]
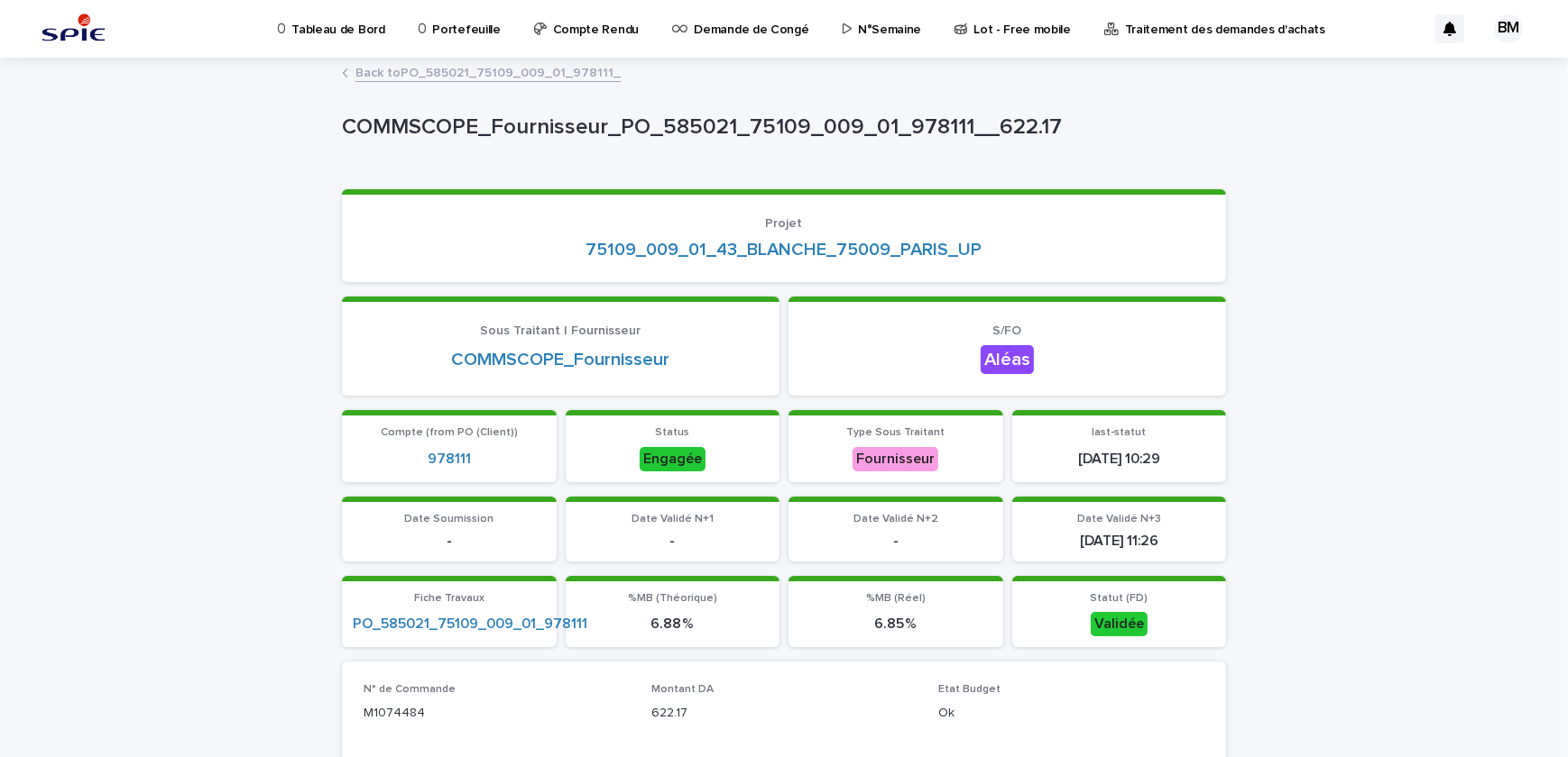
click at [490, 72] on link "Back to PO_585021_75109_009_01_978111_" at bounding box center [488, 71] width 266 height 21
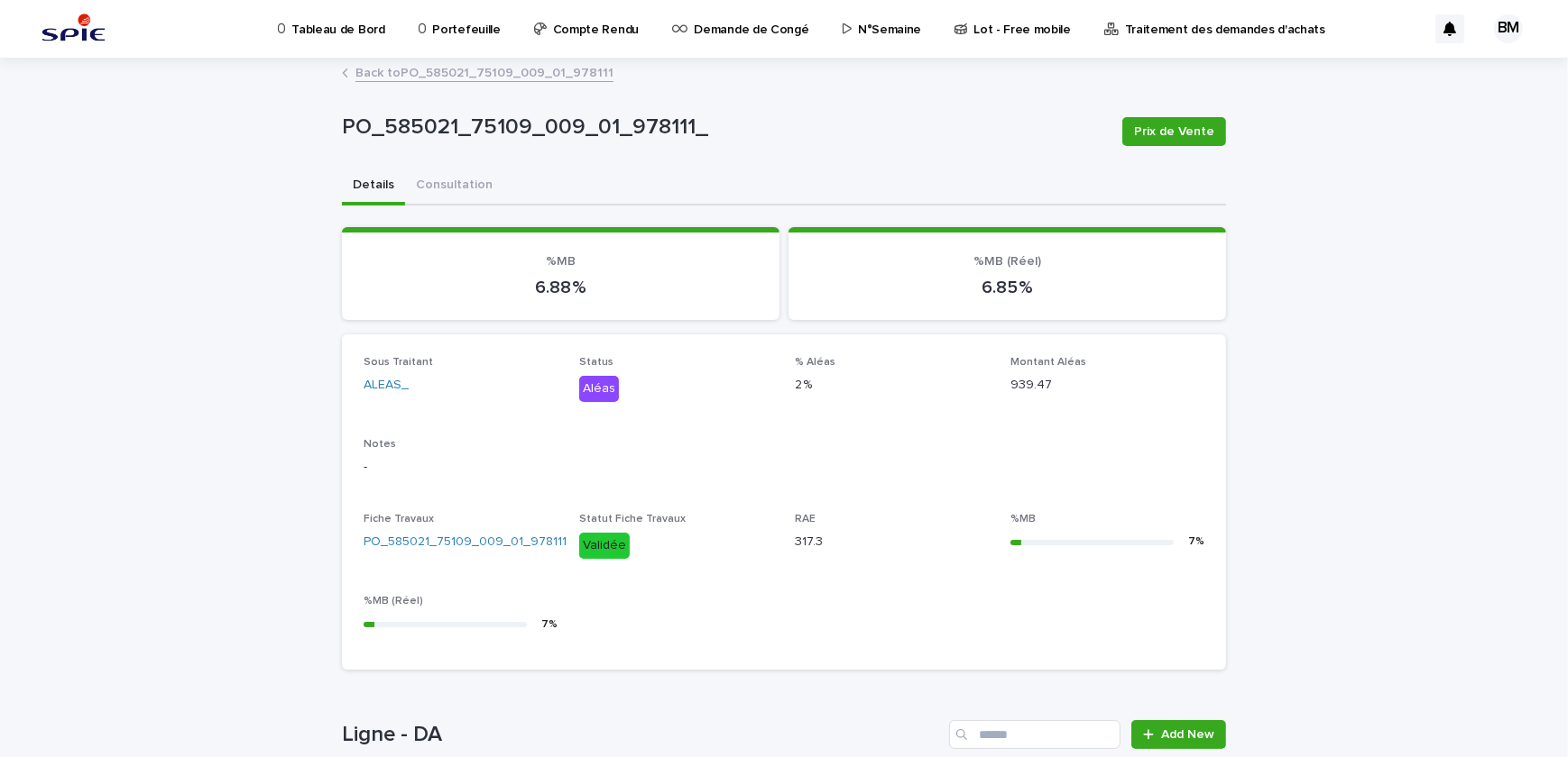
click at [474, 81] on link "Back to PO_585021_75109_009_01_978111" at bounding box center [484, 71] width 258 height 21
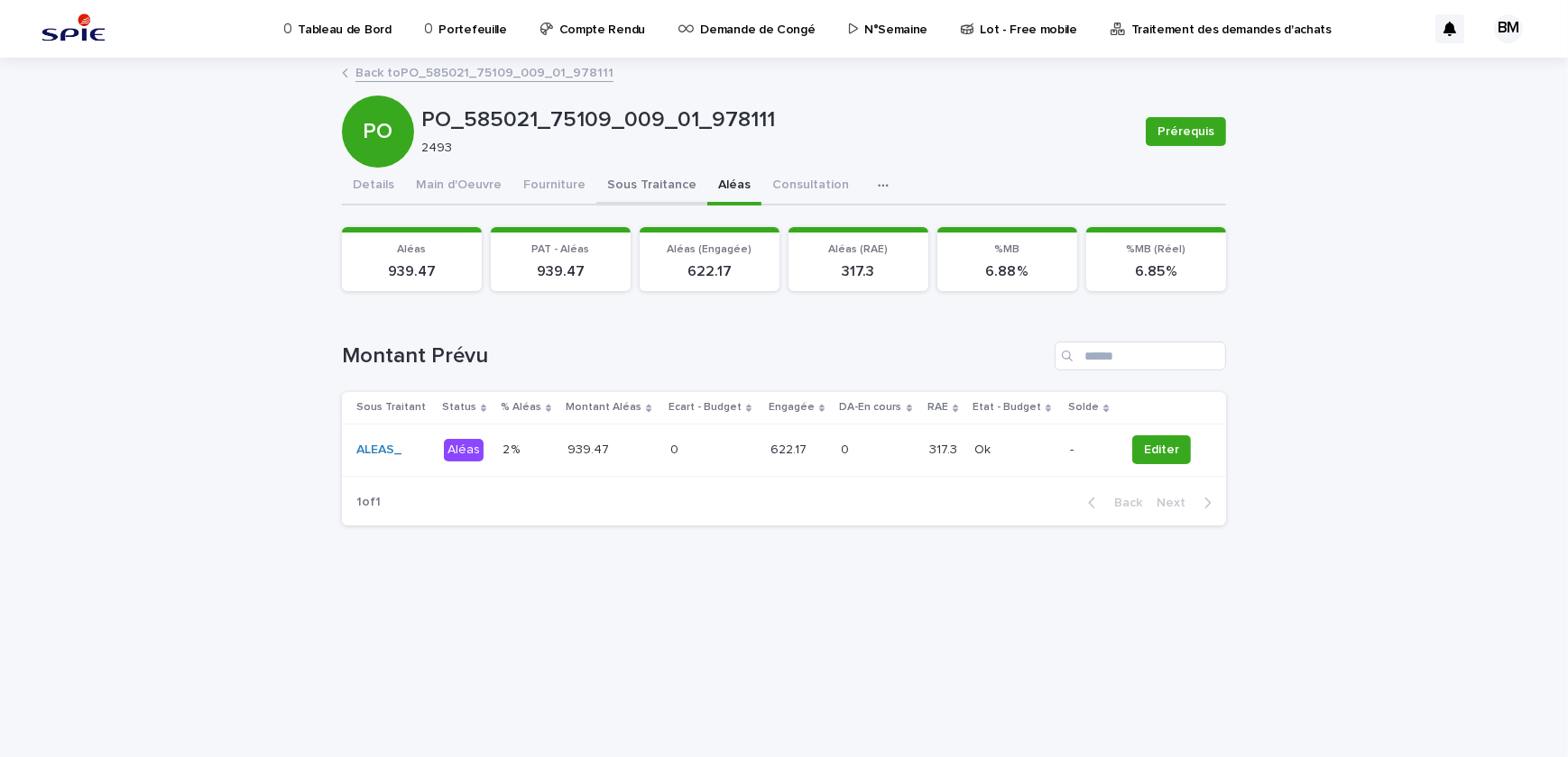
click at [655, 181] on button "Sous Traitance" at bounding box center [652, 187] width 111 height 38
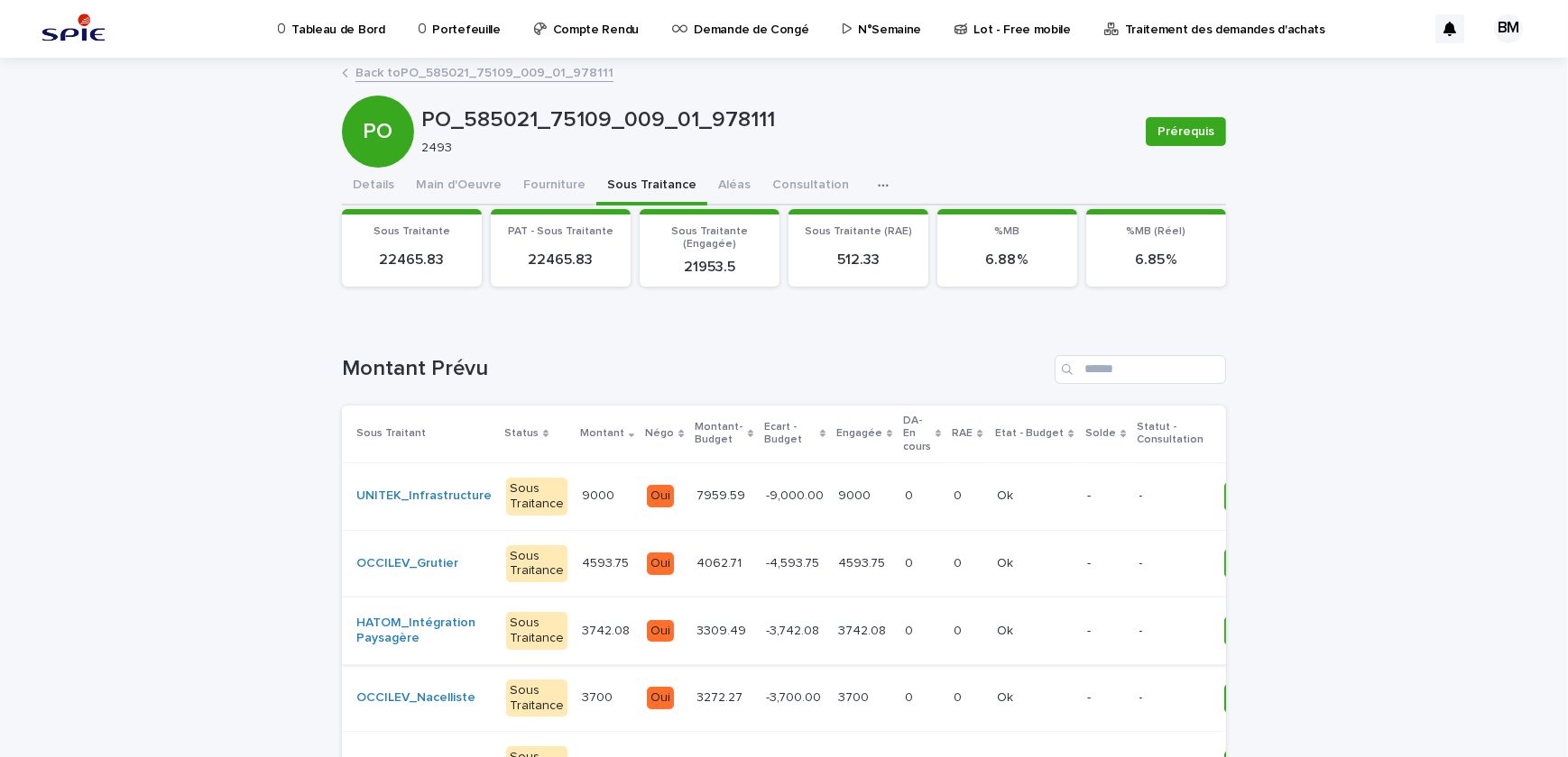
scroll to position [81, 0]
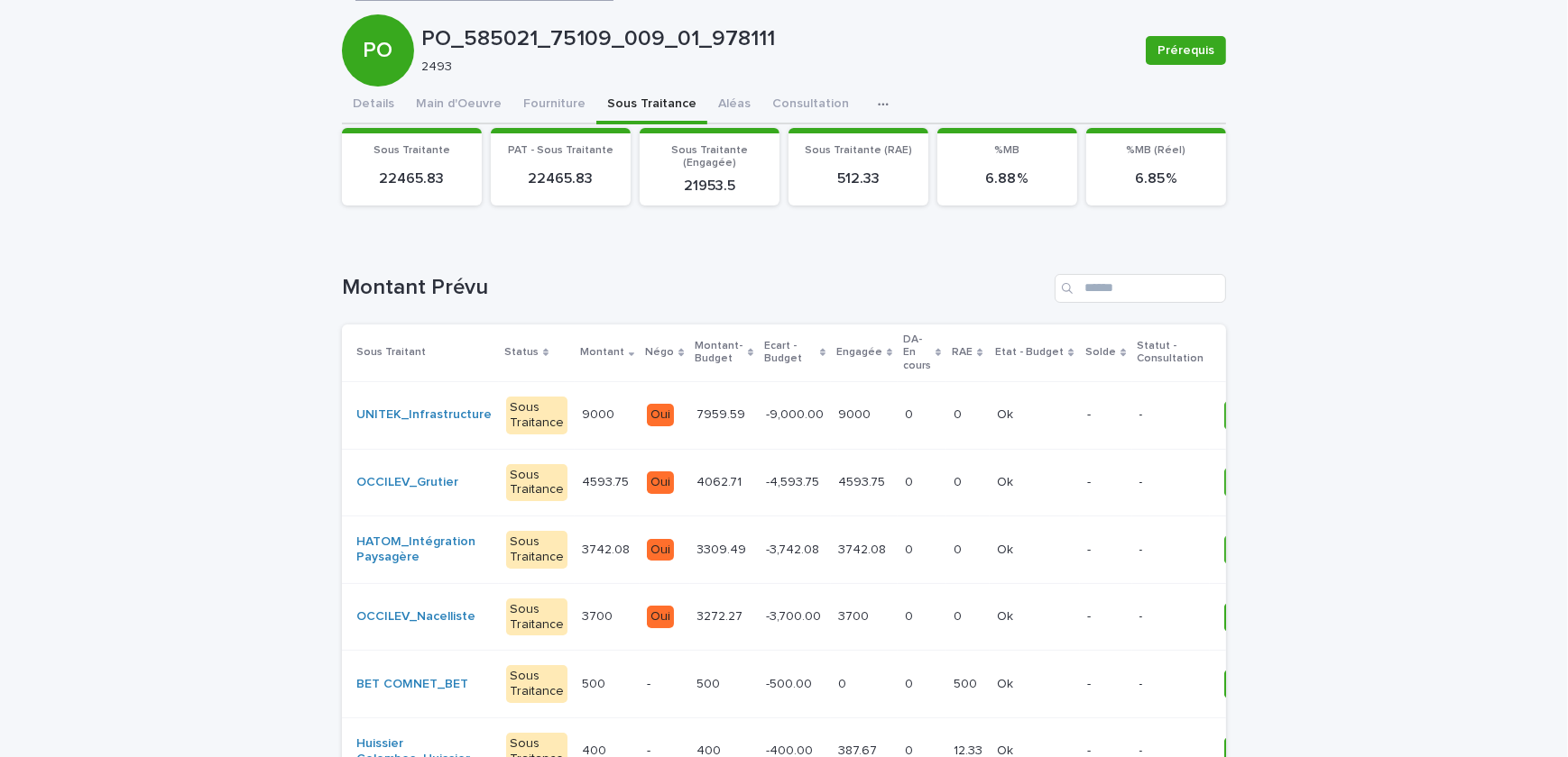
click at [758, 539] on td "-3,742.08 -3,742.08" at bounding box center [794, 550] width 72 height 68
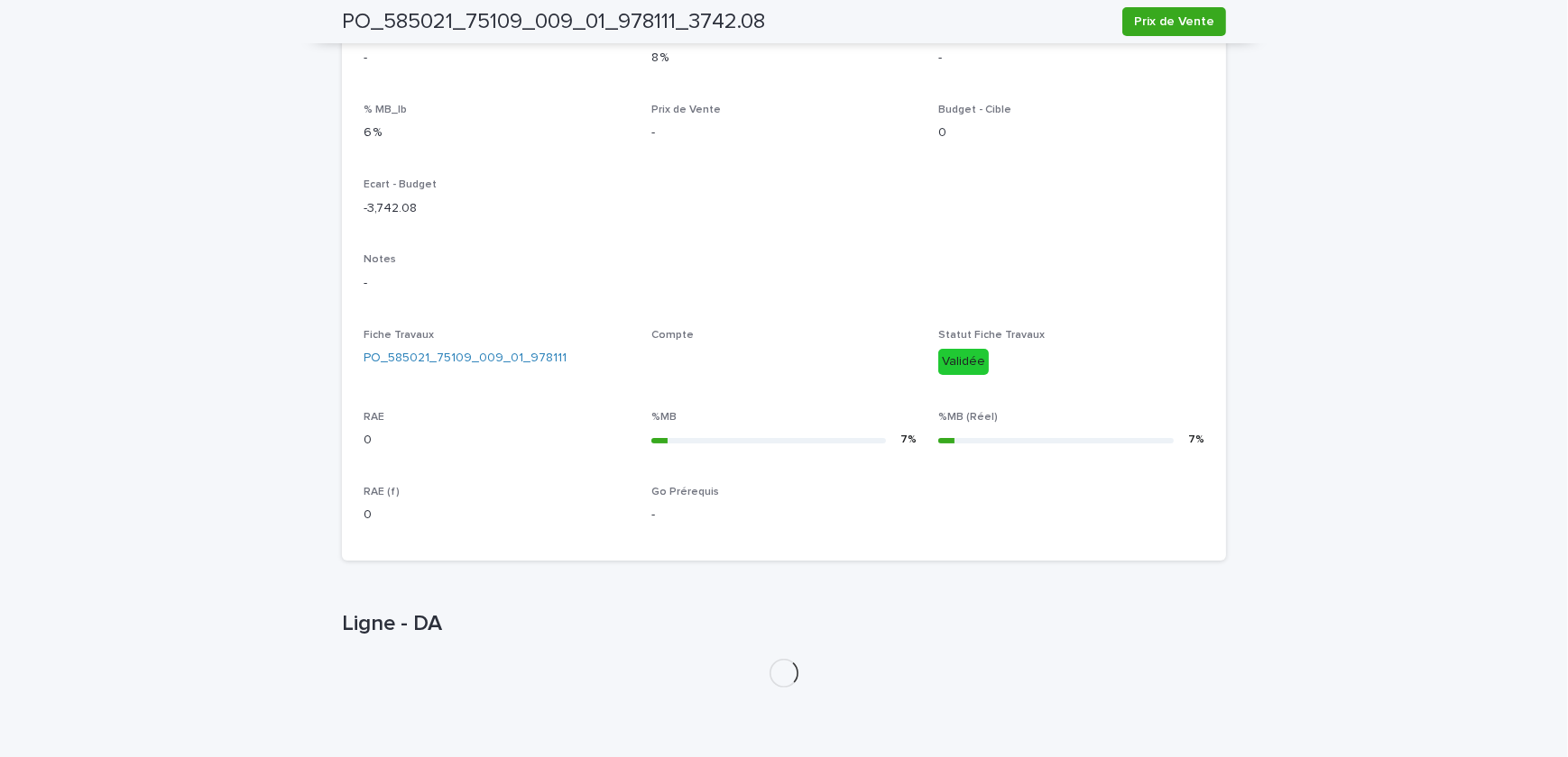
scroll to position [580, 0]
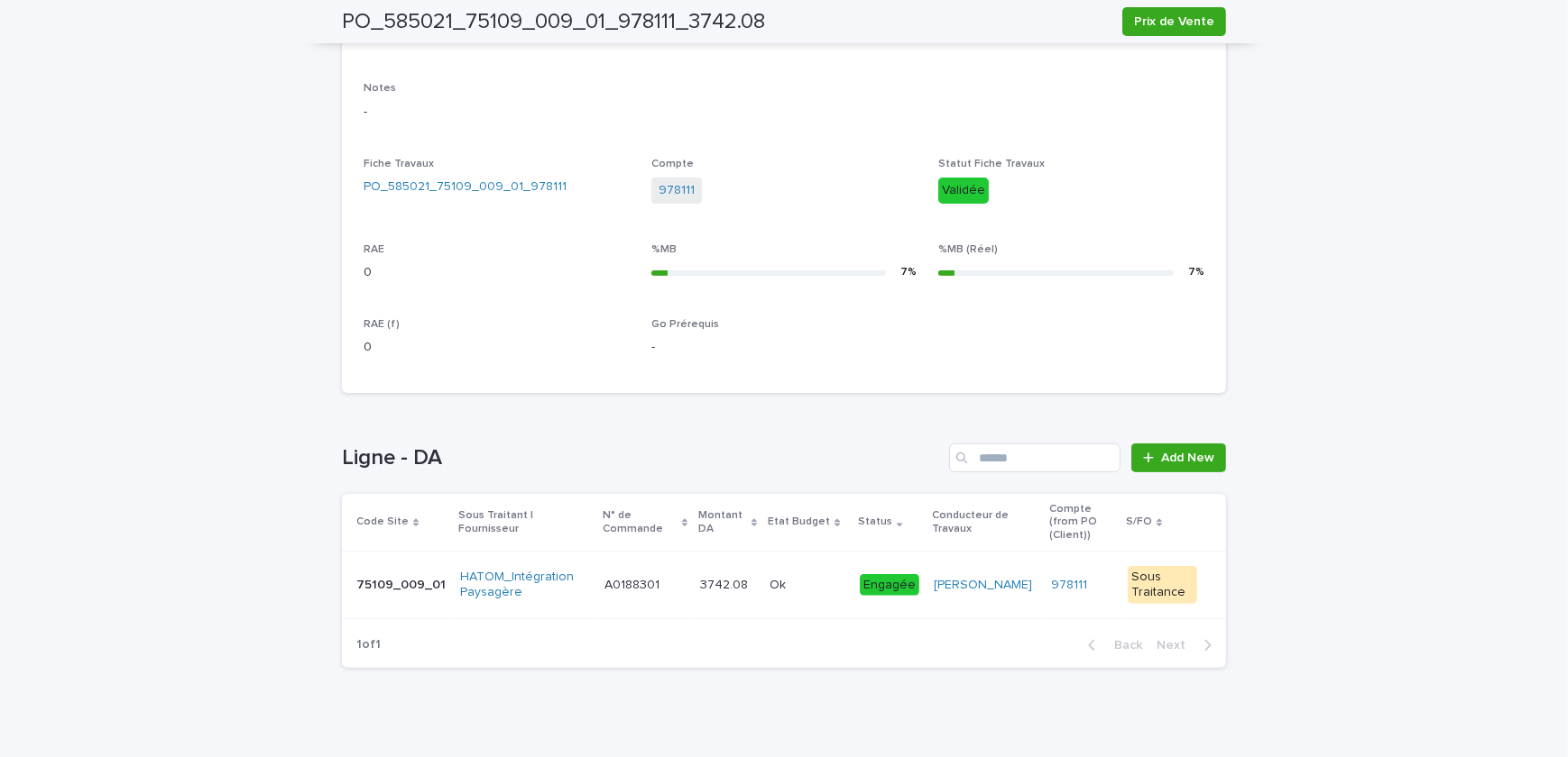
click at [716, 574] on p "3742.08" at bounding box center [726, 583] width 51 height 19
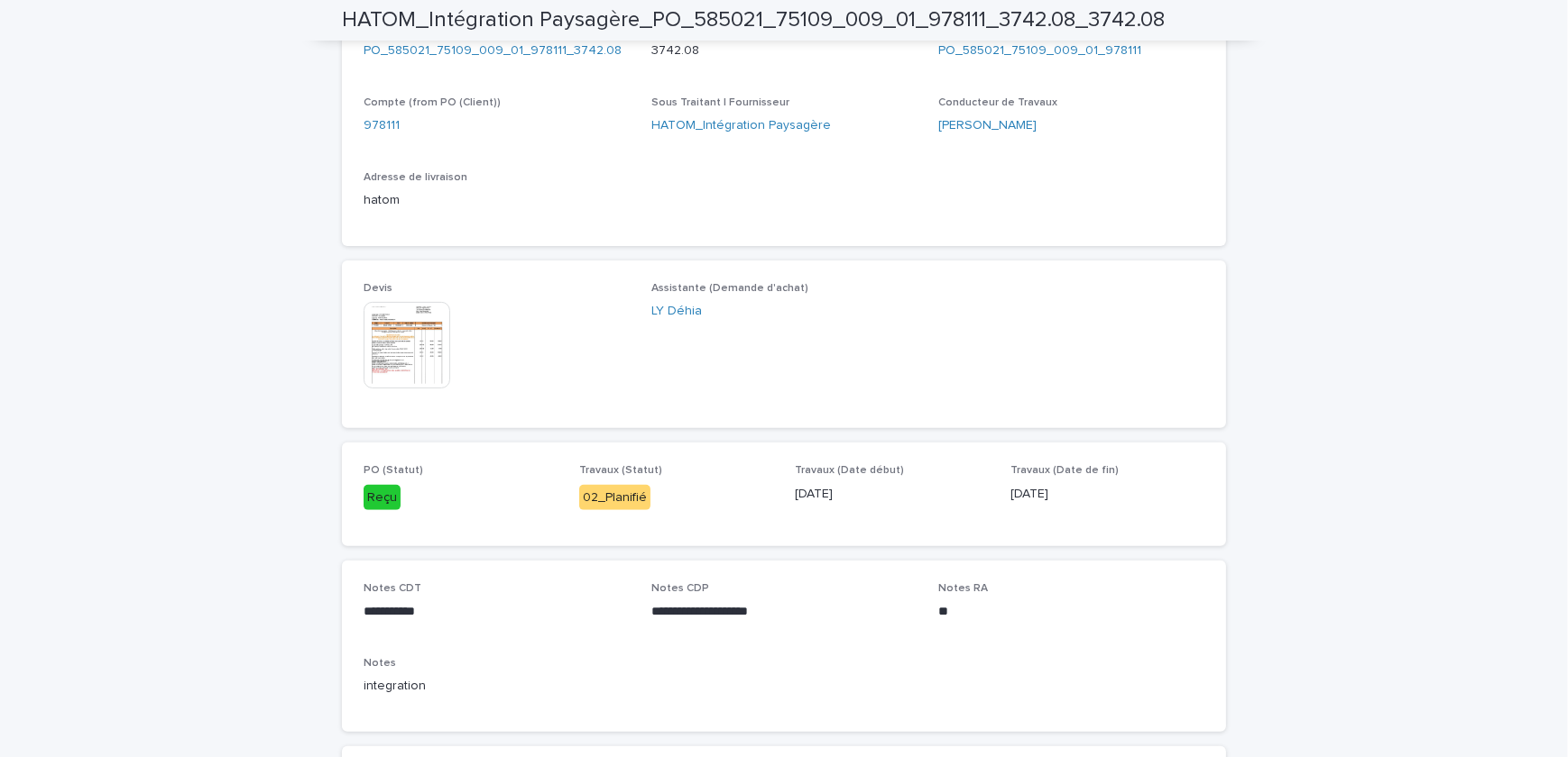
scroll to position [925, 0]
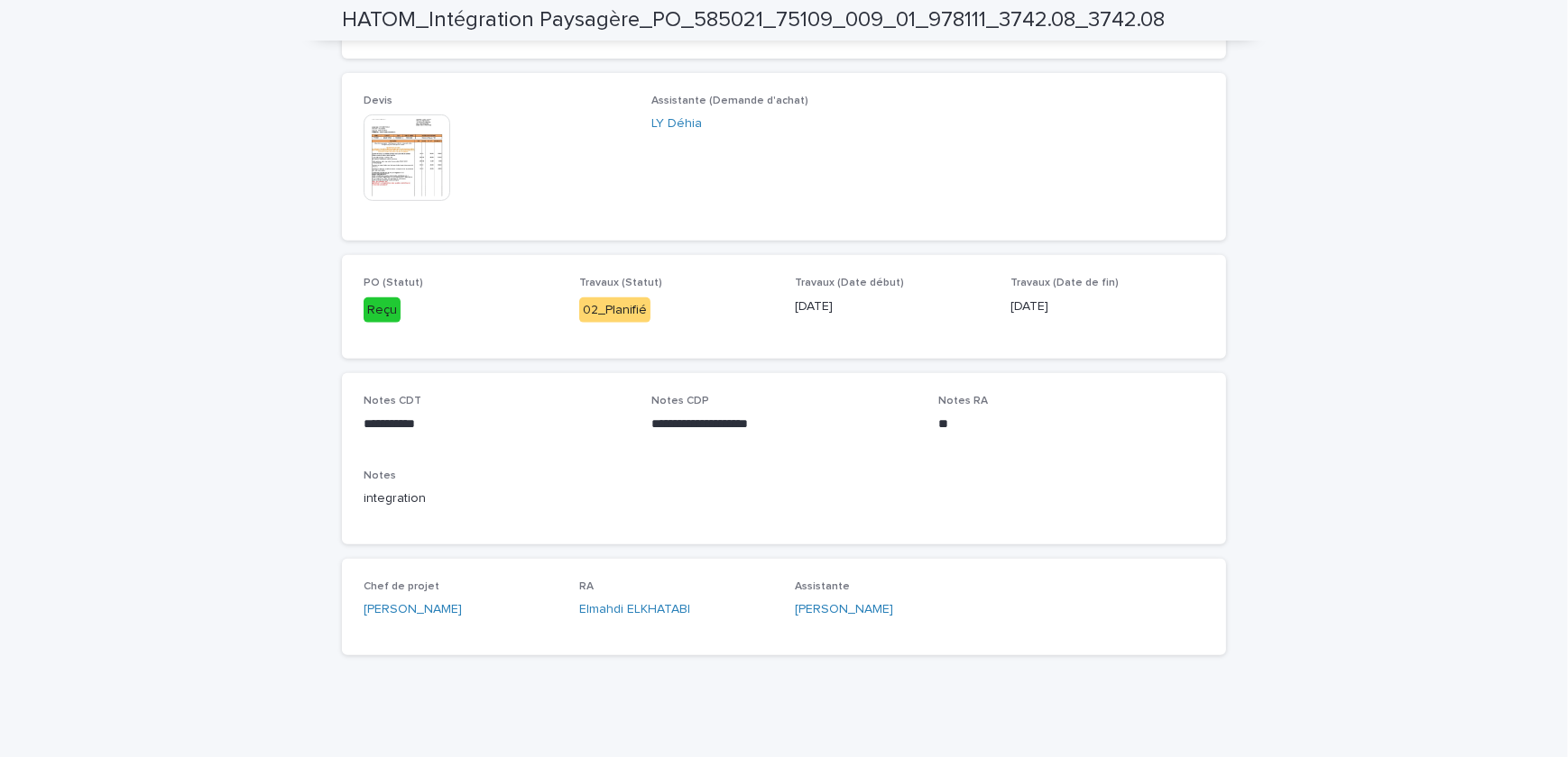
click at [408, 172] on img at bounding box center [407, 158] width 87 height 87
